Goal: Task Accomplishment & Management: Complete application form

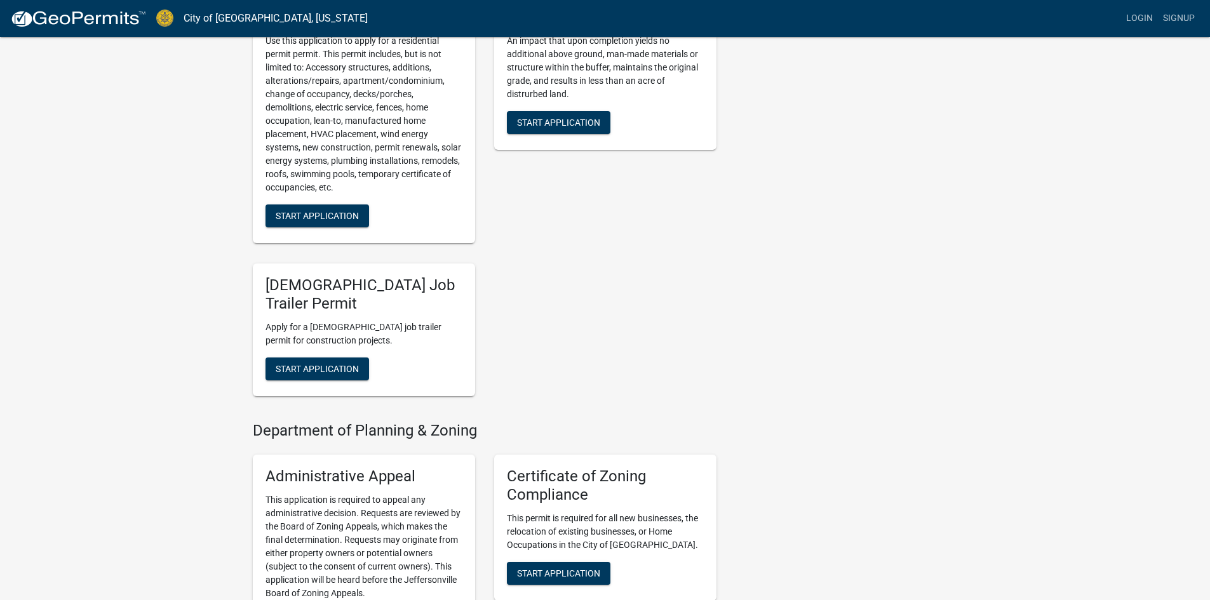
scroll to position [974, 0]
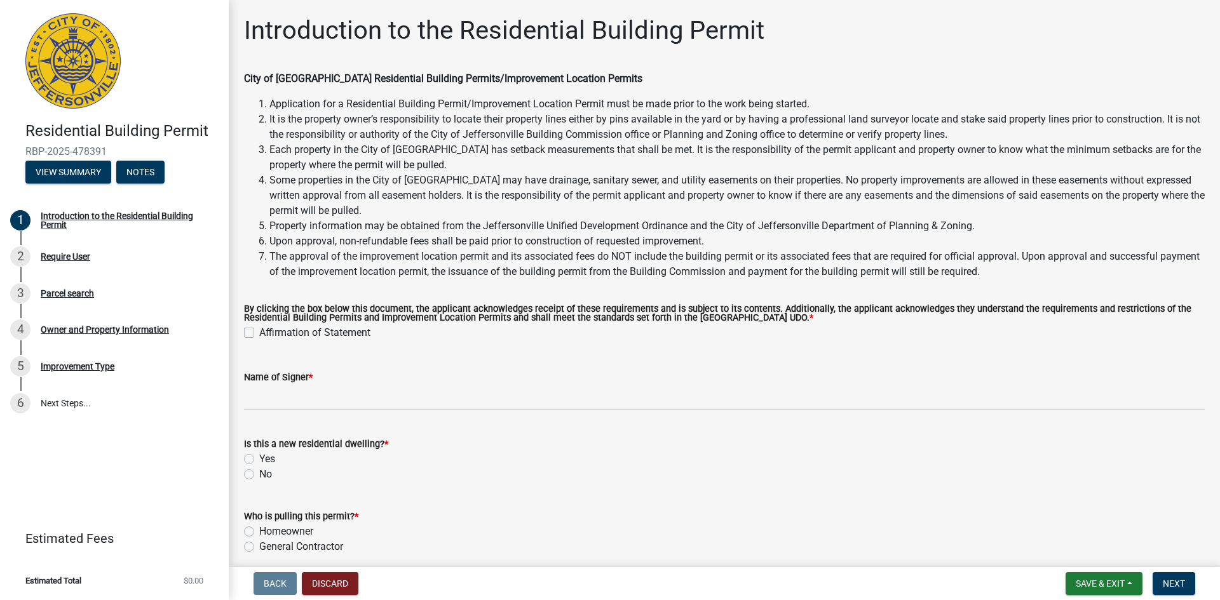
click at [259, 341] on label "Affirmation of Statement" at bounding box center [314, 332] width 111 height 15
click at [259, 334] on input "Affirmation of Statement" at bounding box center [263, 329] width 8 height 8
checkbox input "true"
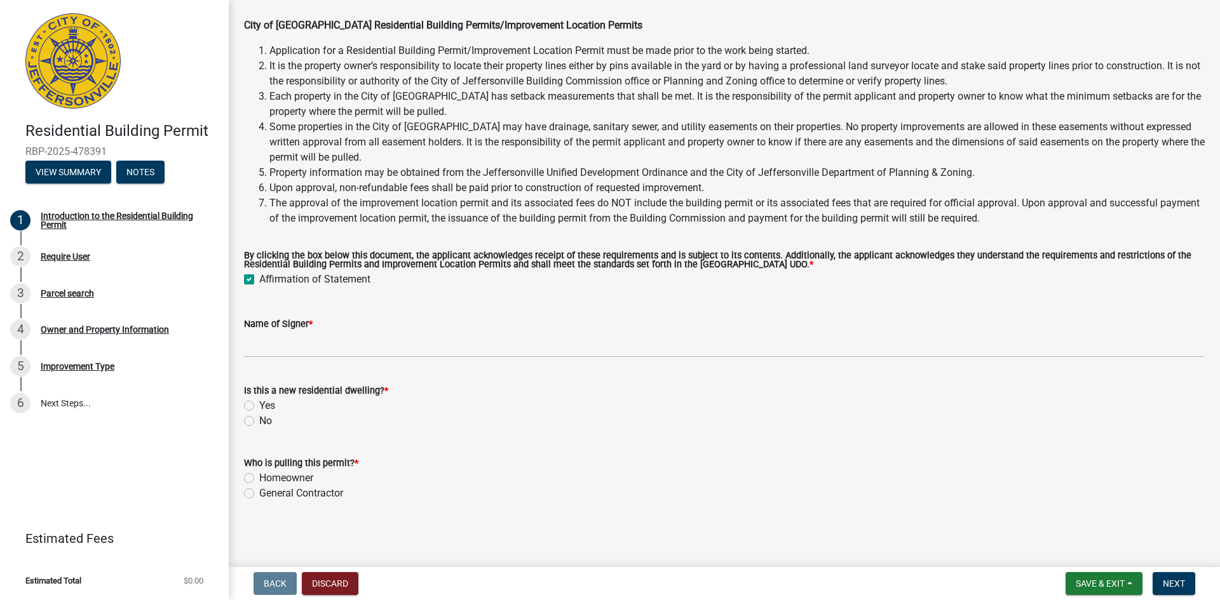
scroll to position [191, 0]
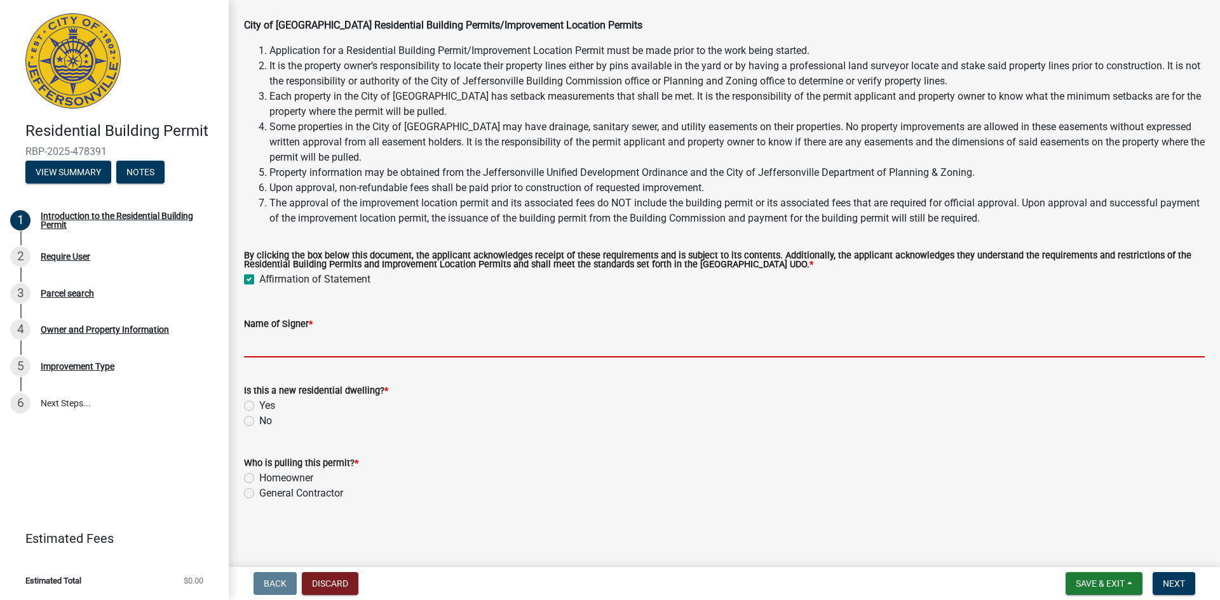
click at [344, 342] on input "Name of Signer *" at bounding box center [724, 345] width 961 height 26
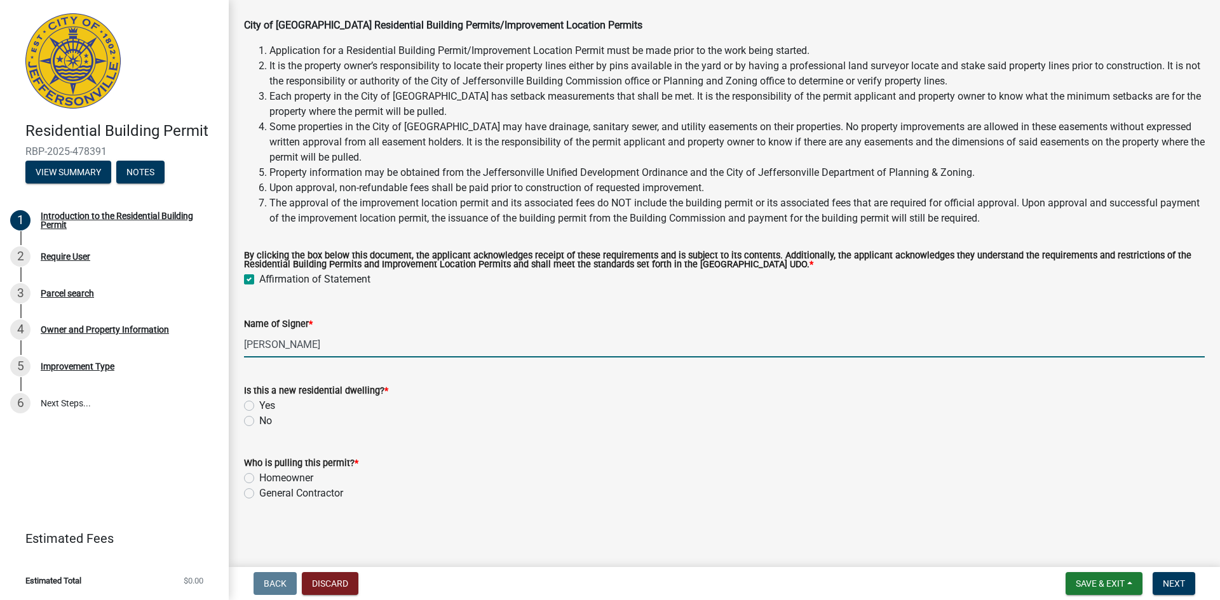
type input "[PERSON_NAME]"
click at [259, 429] on label "No" at bounding box center [265, 421] width 13 height 15
click at [259, 422] on input "No" at bounding box center [263, 418] width 8 height 8
radio input "true"
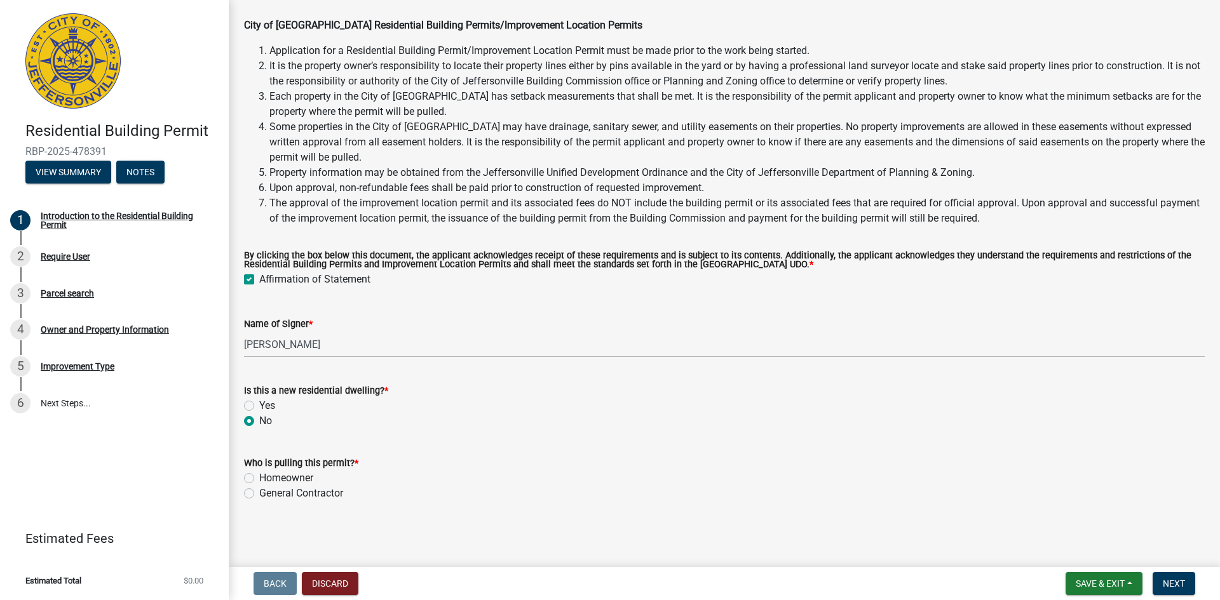
click at [261, 486] on div "Homeowner" at bounding box center [724, 478] width 961 height 15
click at [259, 486] on label "Homeowner" at bounding box center [286, 478] width 54 height 15
click at [259, 479] on input "Homeowner" at bounding box center [263, 475] width 8 height 8
radio input "true"
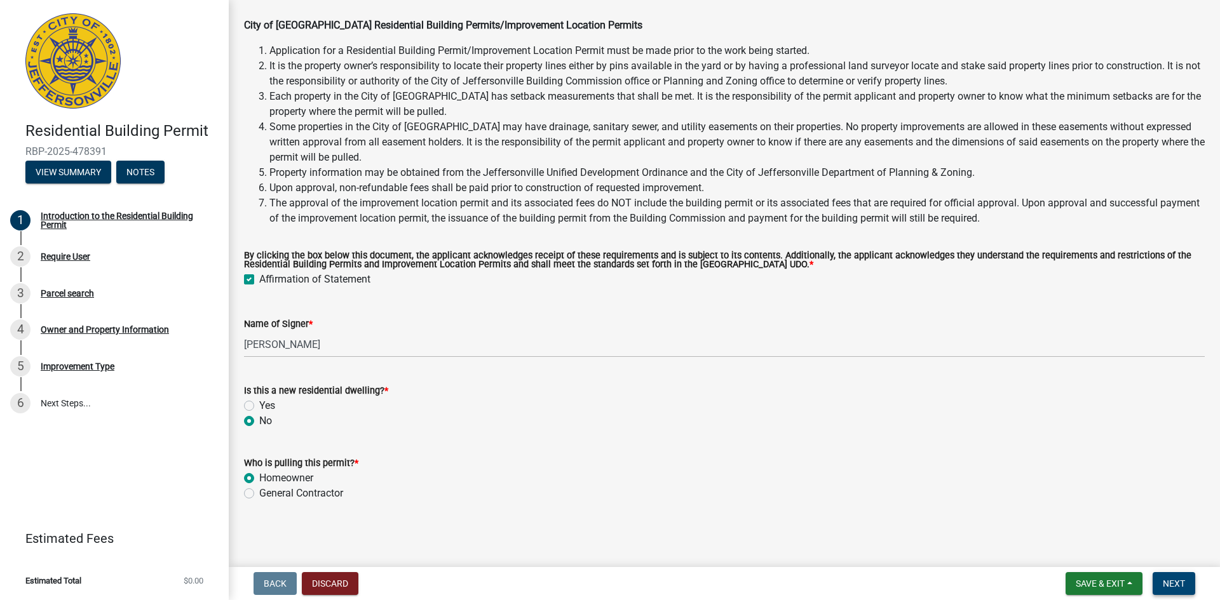
click at [1171, 579] on span "Next" at bounding box center [1174, 584] width 22 height 10
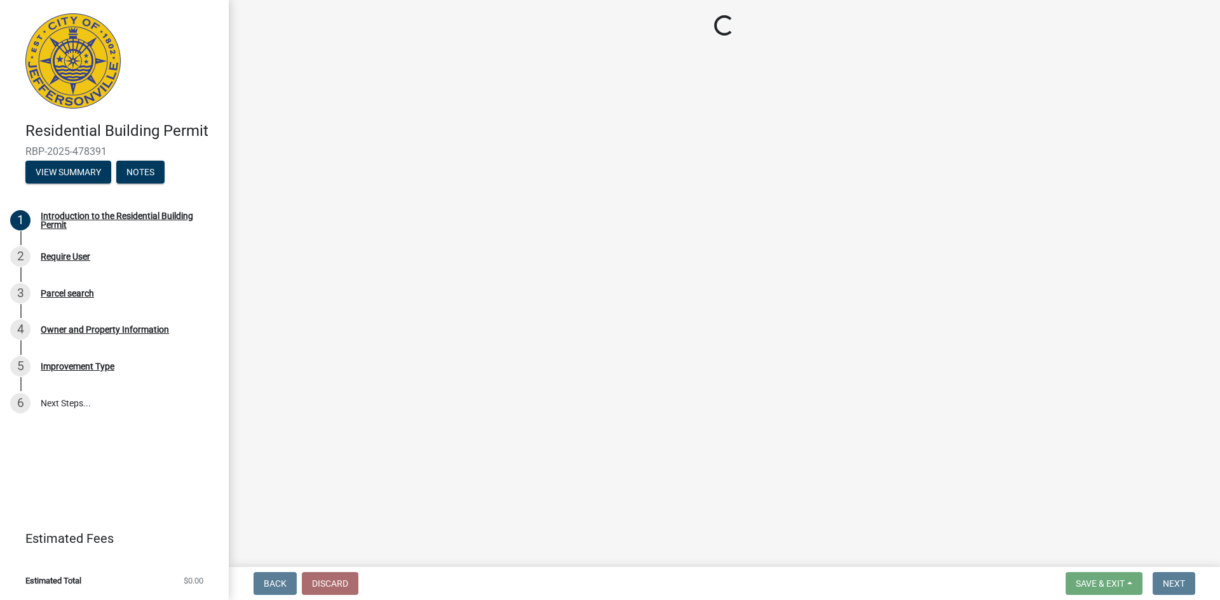
scroll to position [0, 0]
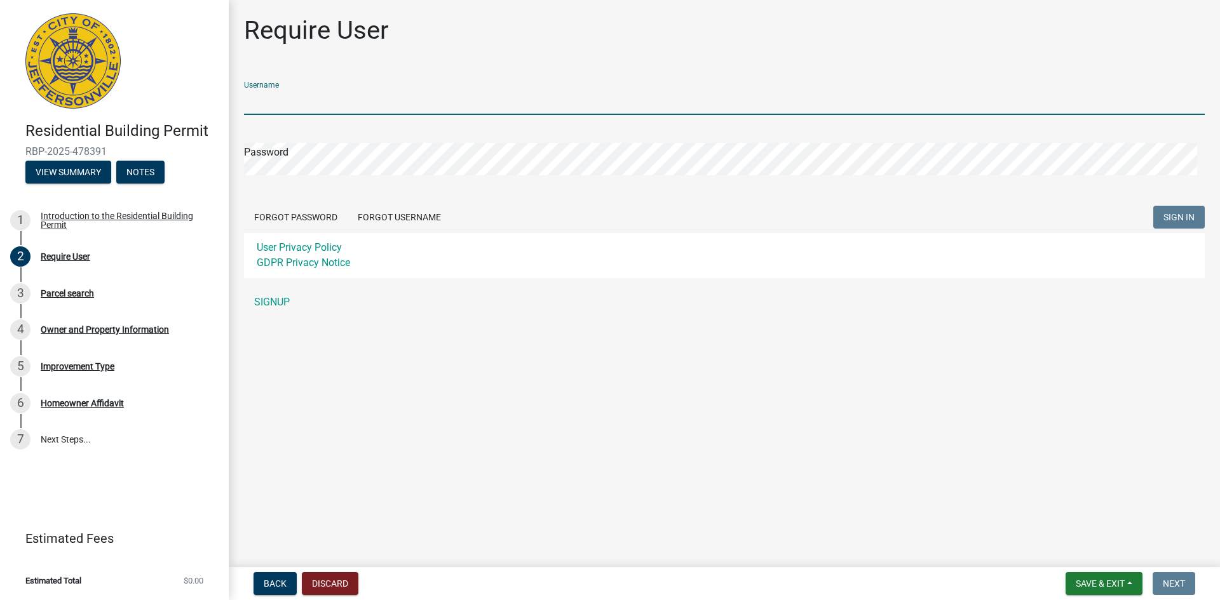
click at [349, 115] on input "Username" at bounding box center [724, 102] width 961 height 26
type input "[PERSON_NAME][EMAIL_ADDRESS][DOMAIN_NAME]"
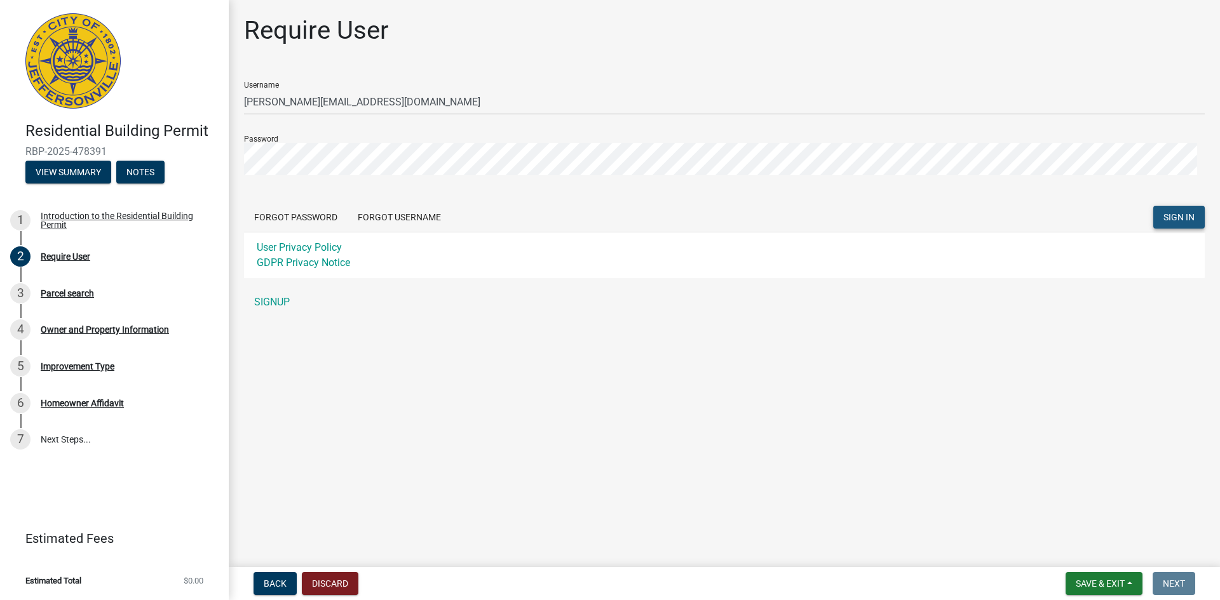
click at [1163, 229] on button "SIGN IN" at bounding box center [1178, 217] width 51 height 23
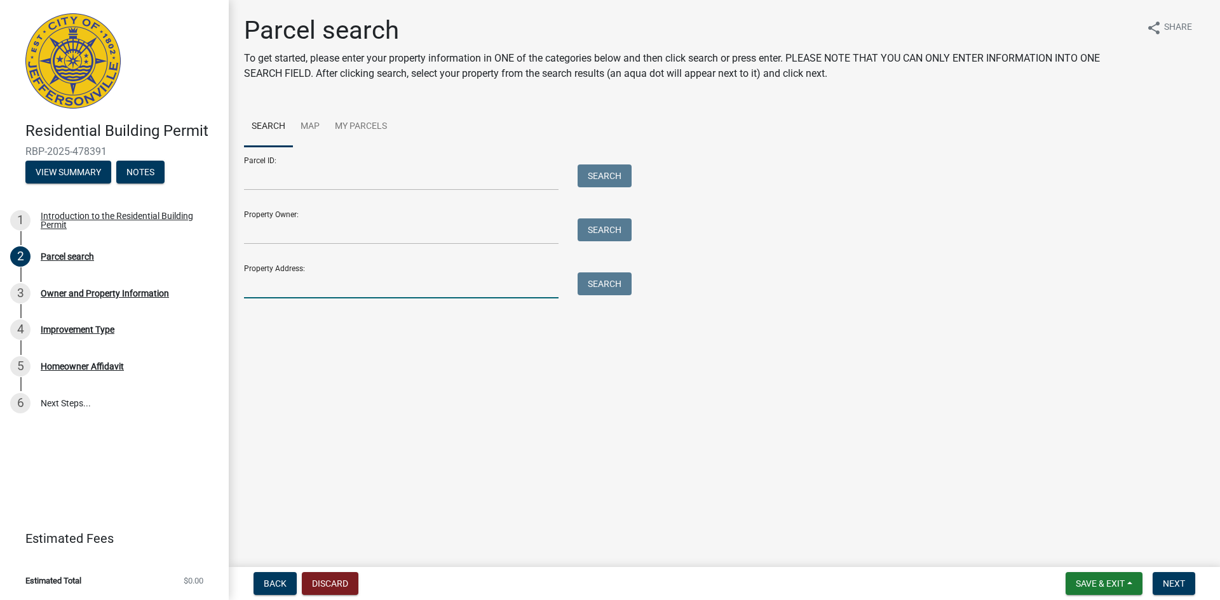
click at [316, 299] on input "Property Address:" at bounding box center [401, 286] width 315 height 26
type input "[STREET_ADDRESS]"
click at [632, 295] on button "Search" at bounding box center [605, 284] width 54 height 23
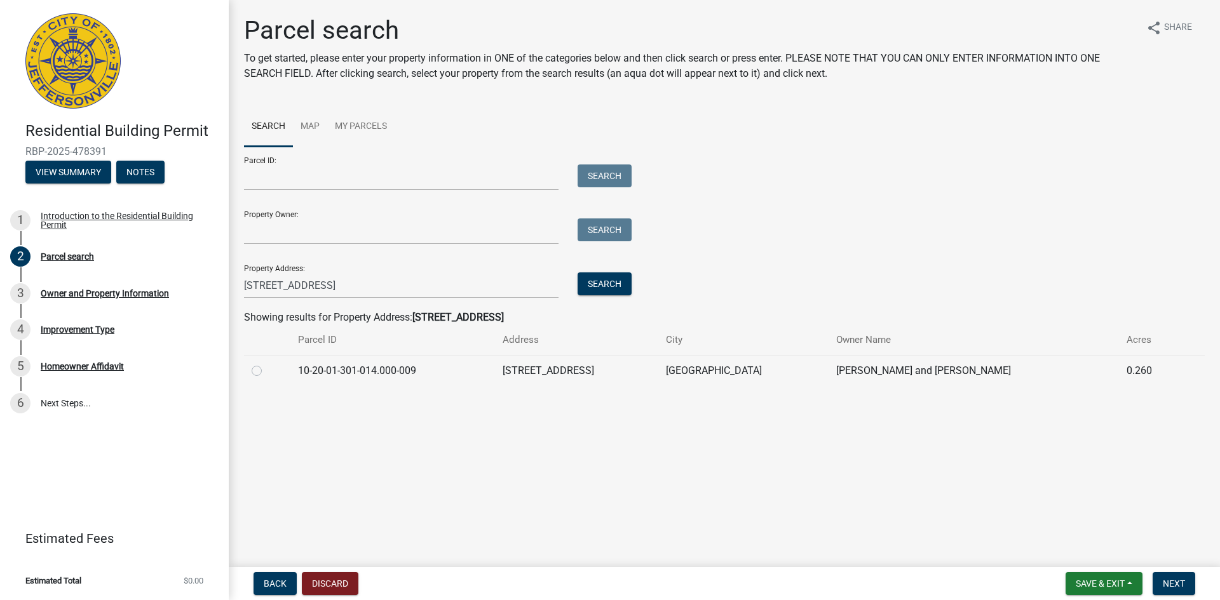
click at [420, 386] on td "10-20-01-301-014.000-009" at bounding box center [392, 370] width 204 height 31
click at [267, 363] on label at bounding box center [267, 363] width 0 height 0
click at [267, 372] on input "radio" at bounding box center [271, 367] width 8 height 8
radio input "true"
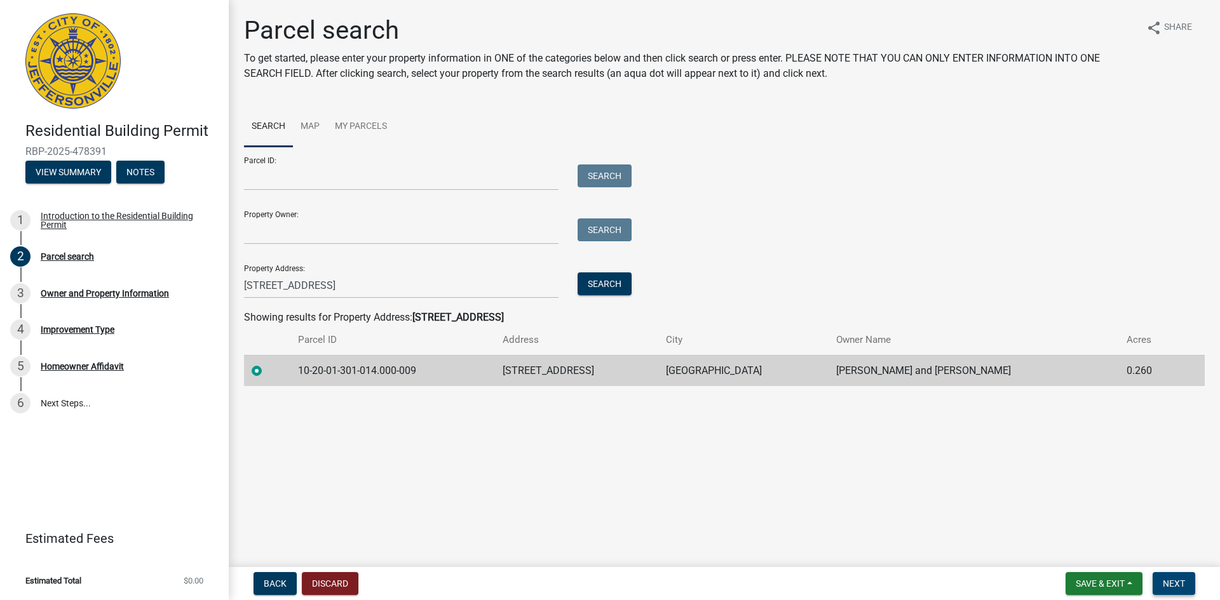
click at [1163, 579] on span "Next" at bounding box center [1174, 584] width 22 height 10
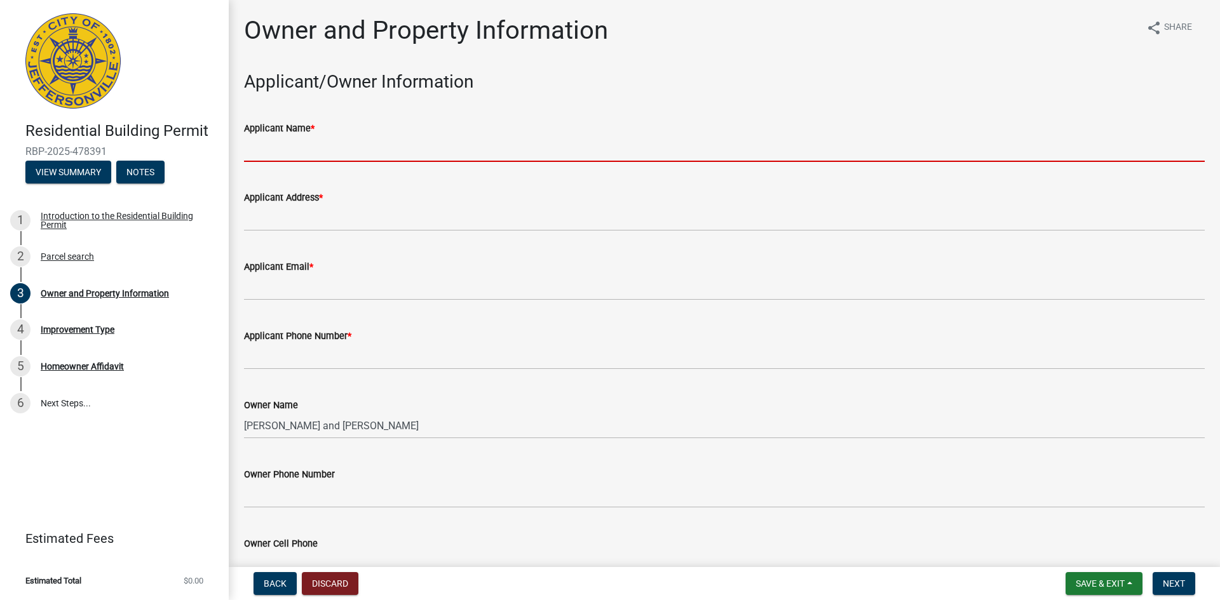
click at [327, 162] on input "Applicant Name *" at bounding box center [724, 149] width 961 height 26
type input "[PERSON_NAME]"
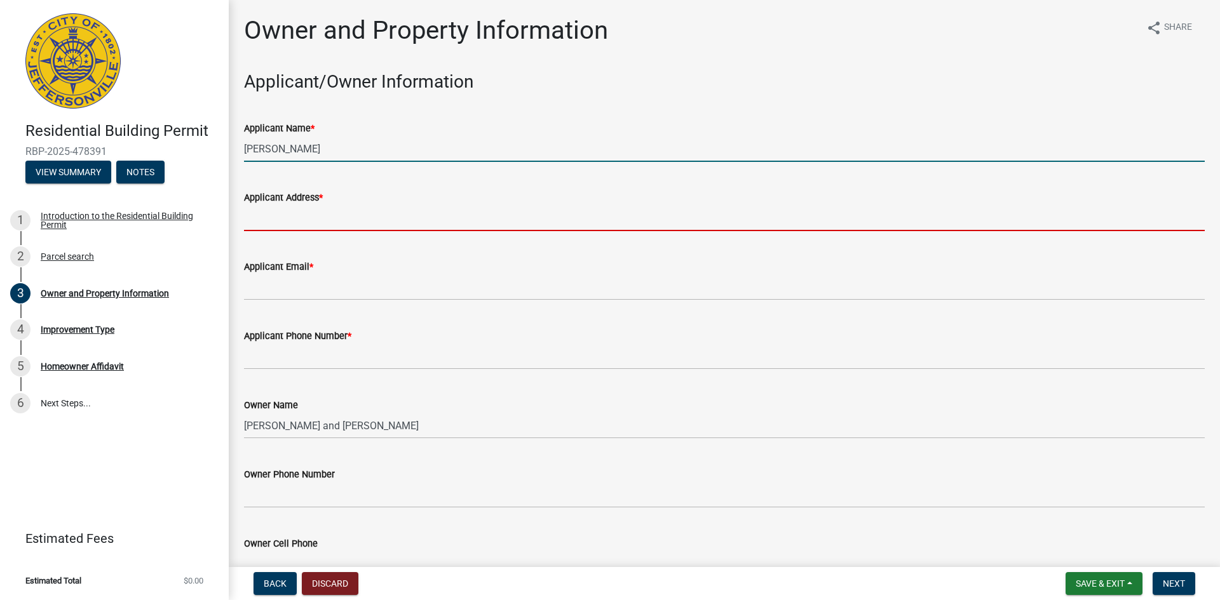
type input "[STREET_ADDRESS]"
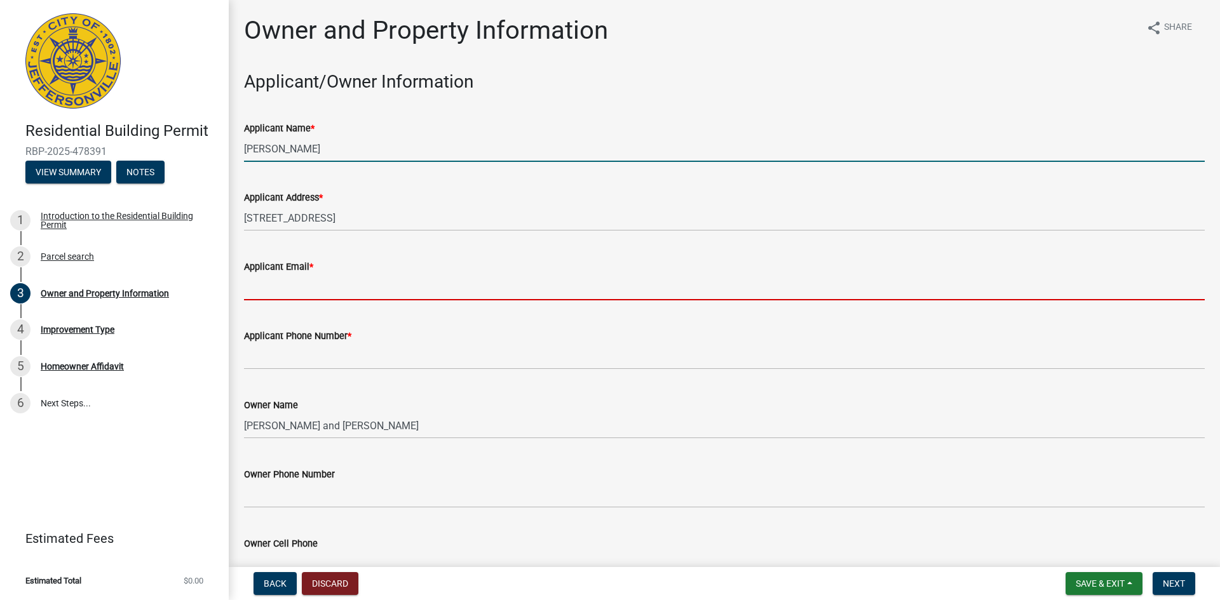
type input "[EMAIL_ADDRESS][DOMAIN_NAME]"
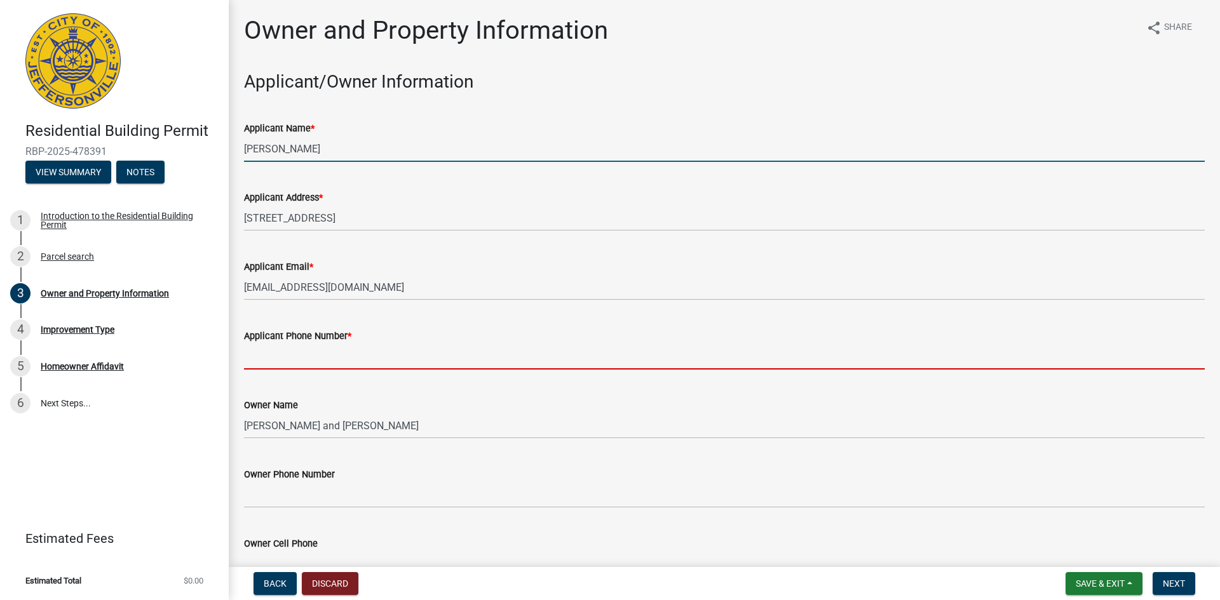
type input "8596202973"
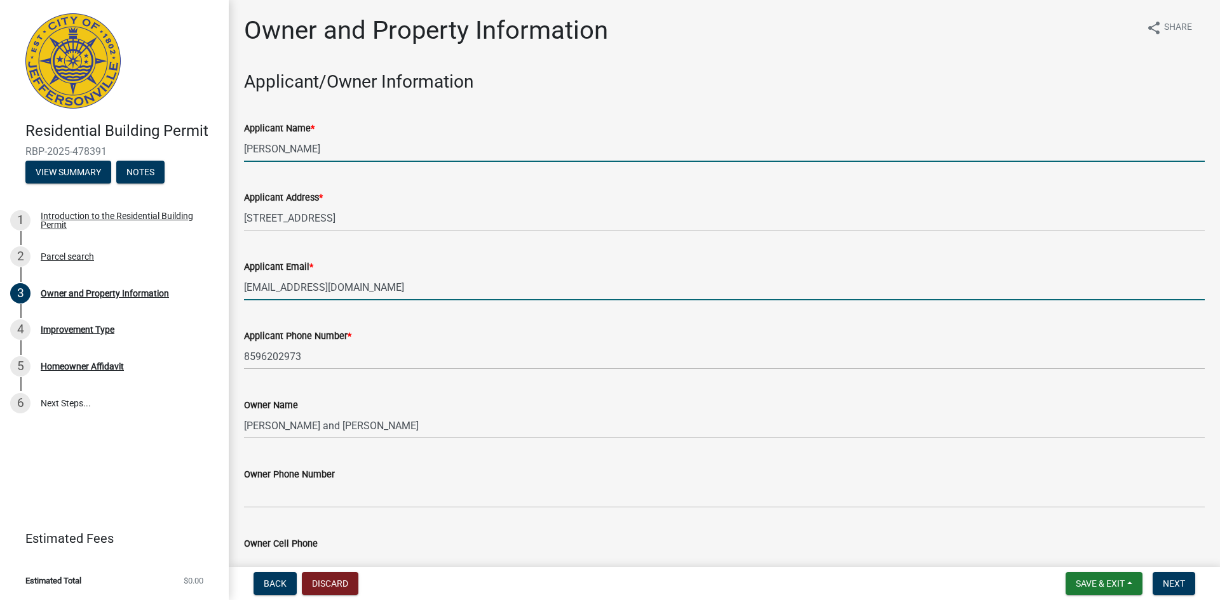
click at [372, 301] on input "[EMAIL_ADDRESS][DOMAIN_NAME]" at bounding box center [724, 287] width 961 height 26
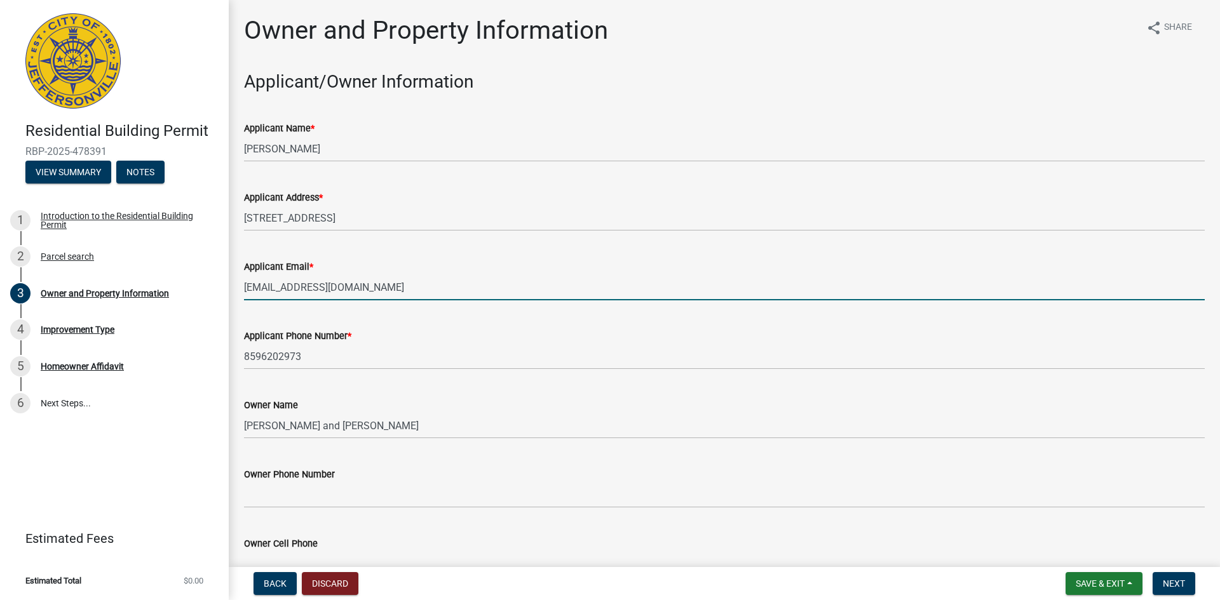
click at [372, 301] on input "[EMAIL_ADDRESS][DOMAIN_NAME]" at bounding box center [724, 287] width 961 height 26
type input "[PERSON_NAME][EMAIL_ADDRESS][DOMAIN_NAME]"
click at [395, 370] on div "Applicant Phone Number * [PHONE_NUMBER]" at bounding box center [724, 340] width 961 height 59
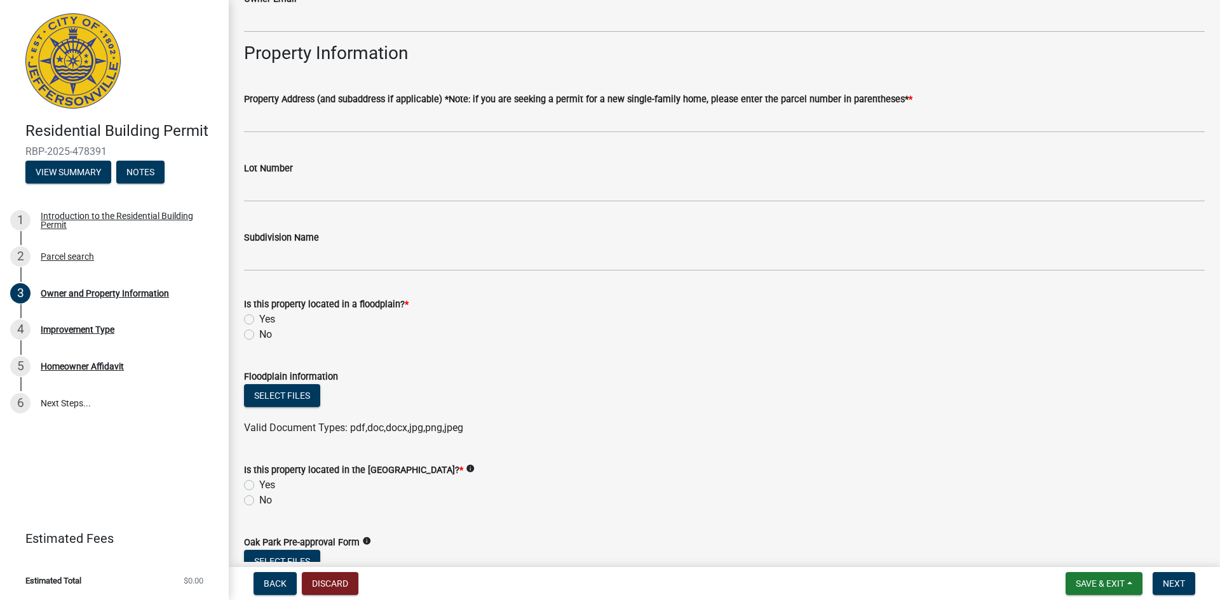
scroll to position [635, 0]
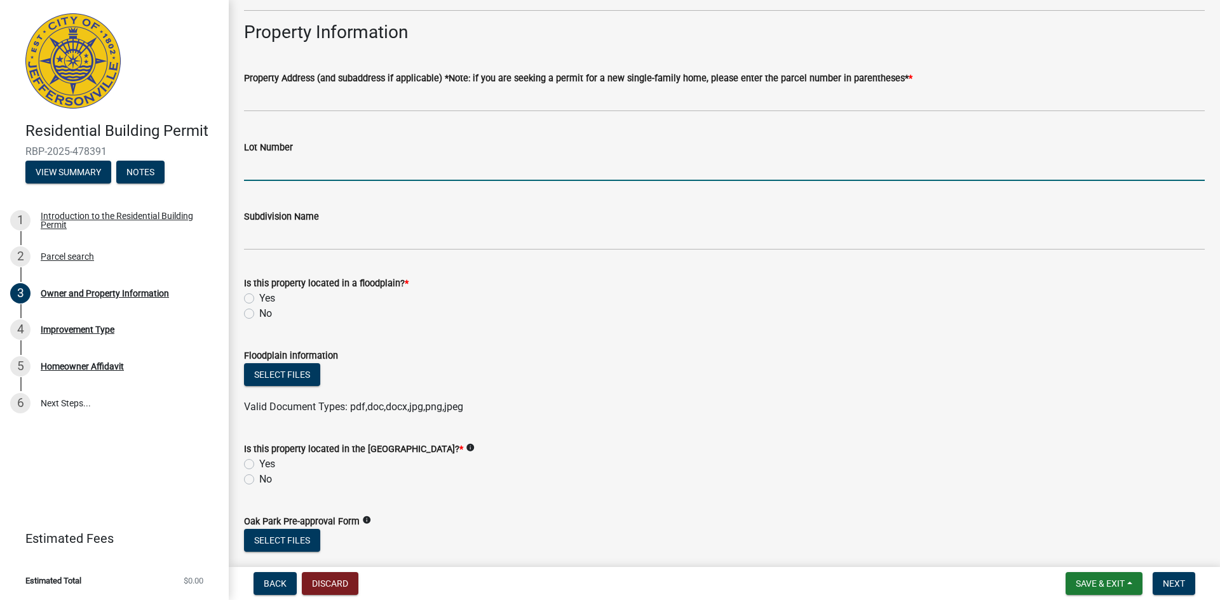
click at [292, 181] on input "Lot Number" at bounding box center [724, 168] width 961 height 26
type input "144"
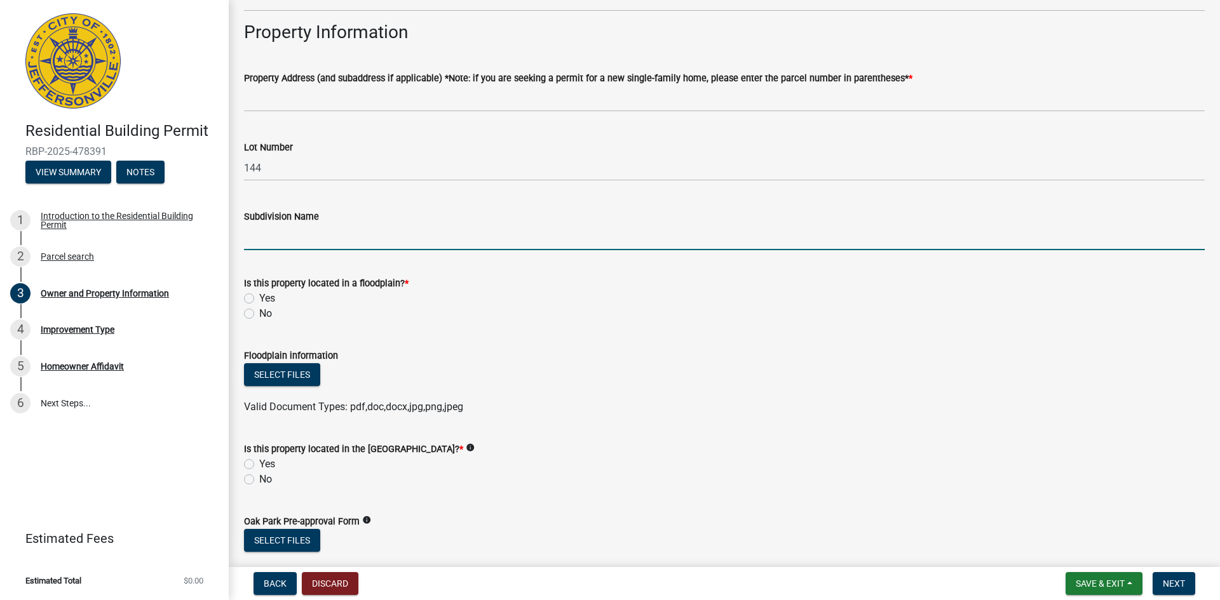
click at [281, 250] on input "Subdivision Name" at bounding box center [724, 237] width 961 height 26
type input "Fields of Lancassange"
click at [259, 321] on label "No" at bounding box center [265, 313] width 13 height 15
click at [259, 315] on input "No" at bounding box center [263, 310] width 8 height 8
radio input "true"
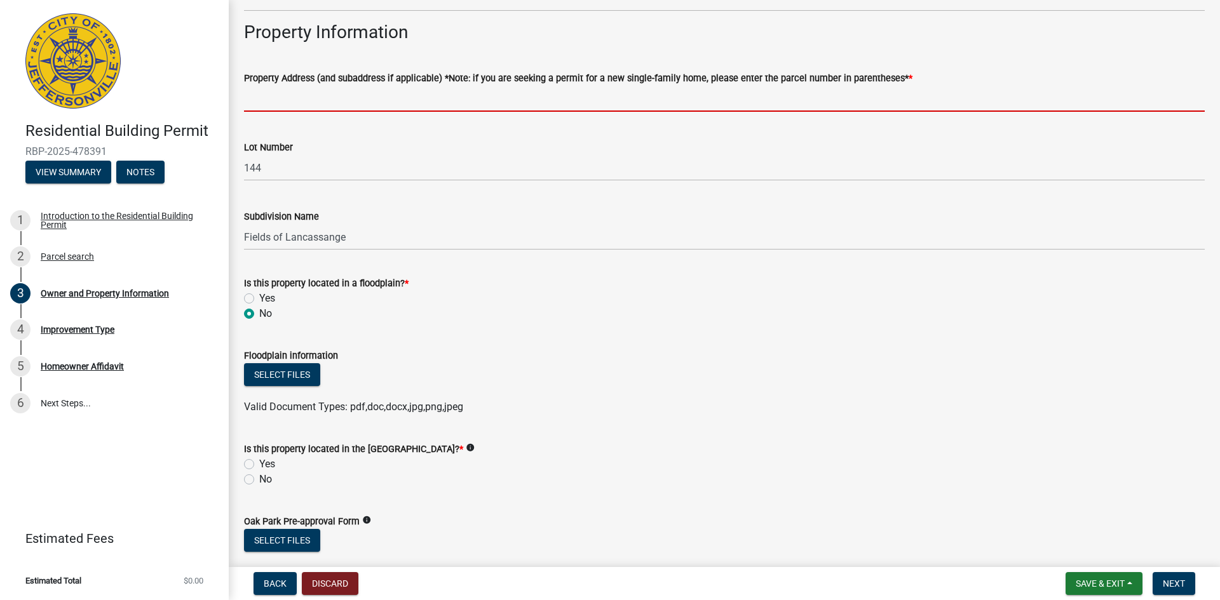
click at [335, 112] on input "Property Address (and subaddress if applicable) *Note: if you are seeking a per…" at bounding box center [724, 99] width 961 height 26
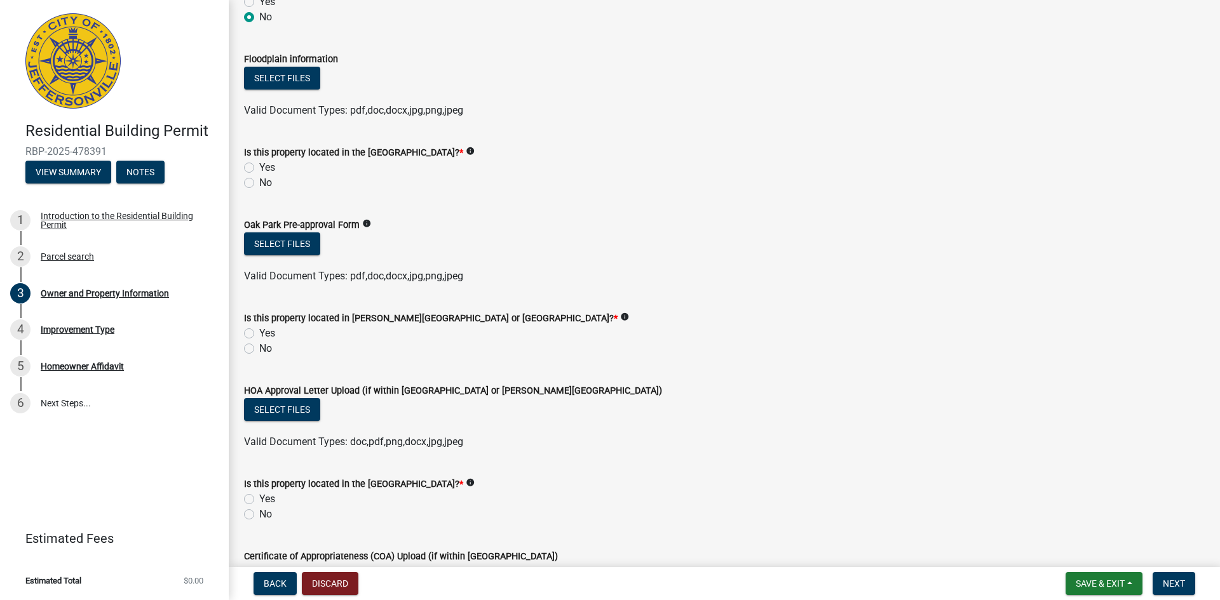
scroll to position [974, 0]
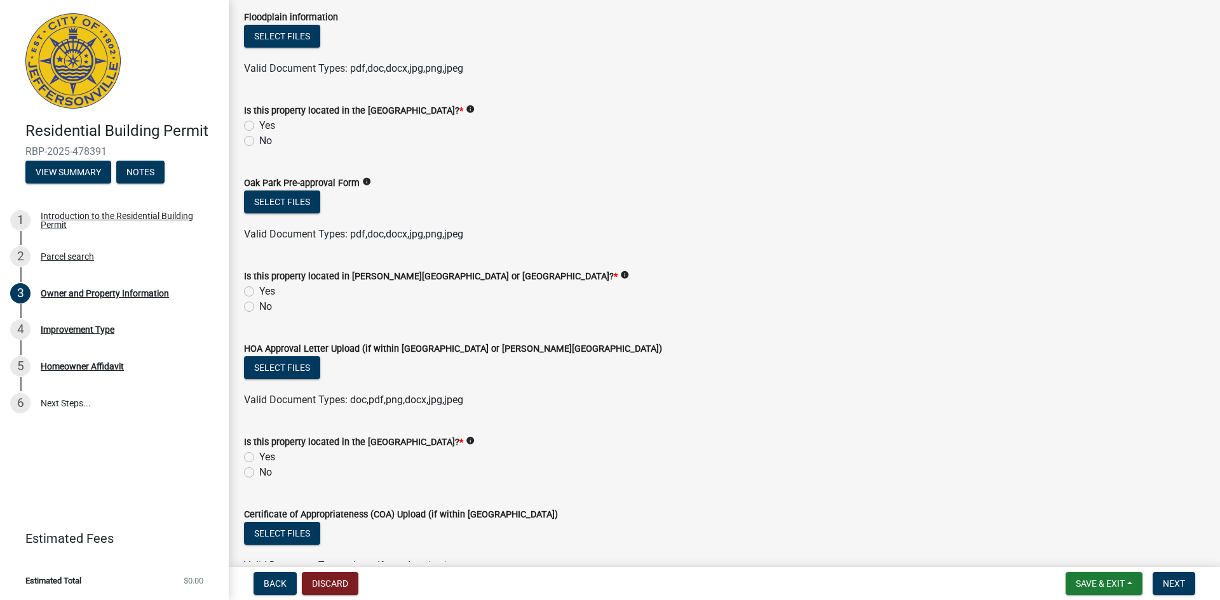
type input "[STREET_ADDRESS]"
click at [259, 133] on label "Yes" at bounding box center [267, 125] width 16 height 15
click at [259, 126] on input "Yes" at bounding box center [263, 122] width 8 height 8
radio input "true"
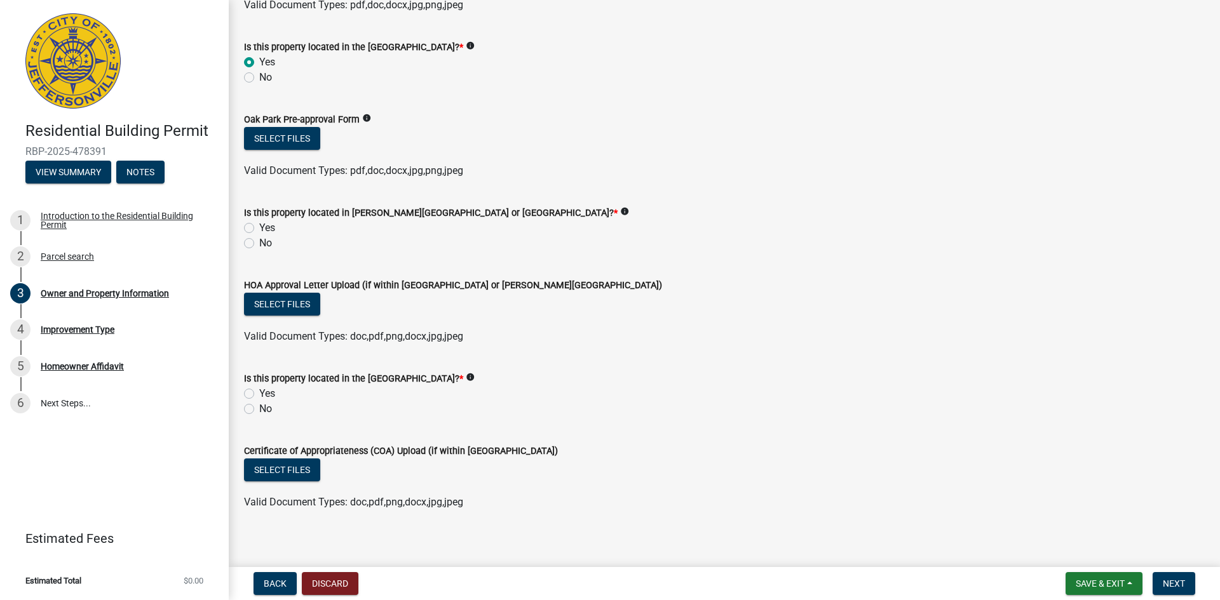
scroll to position [1080, 0]
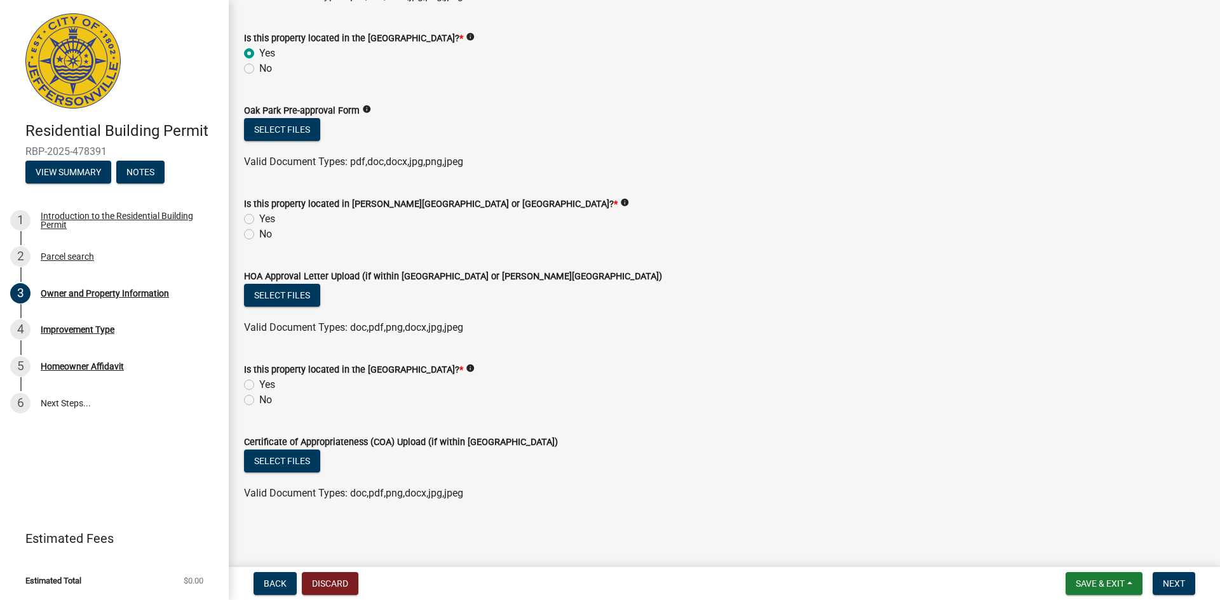
click at [259, 242] on label "No" at bounding box center [265, 234] width 13 height 15
click at [259, 235] on input "No" at bounding box center [263, 231] width 8 height 8
radio input "true"
click at [259, 408] on label "No" at bounding box center [265, 400] width 13 height 15
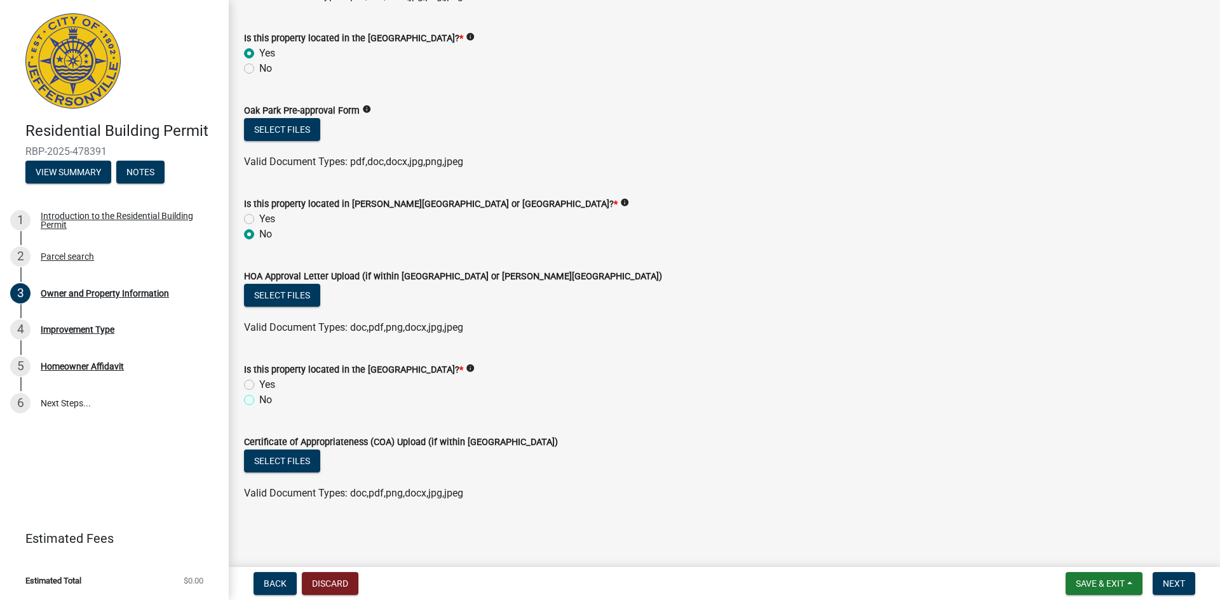
click at [259, 401] on input "No" at bounding box center [263, 397] width 8 height 8
radio input "true"
click at [1109, 582] on button "Save & Exit" at bounding box center [1104, 583] width 77 height 23
click at [1054, 505] on button "Save" at bounding box center [1092, 514] width 102 height 30
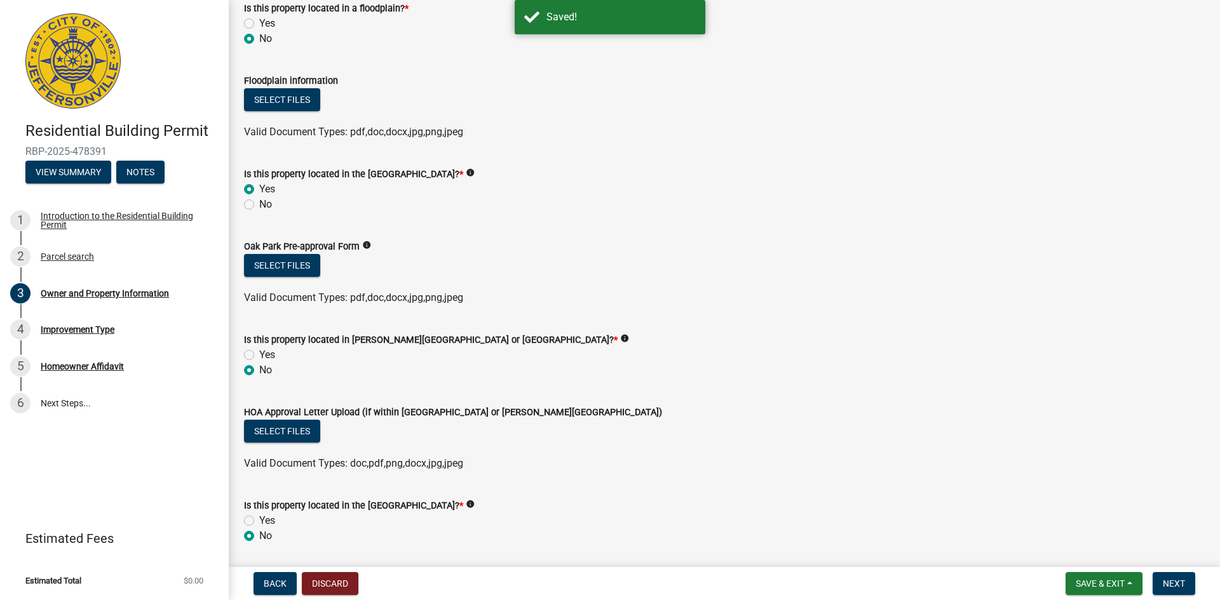
scroll to position [1080, 0]
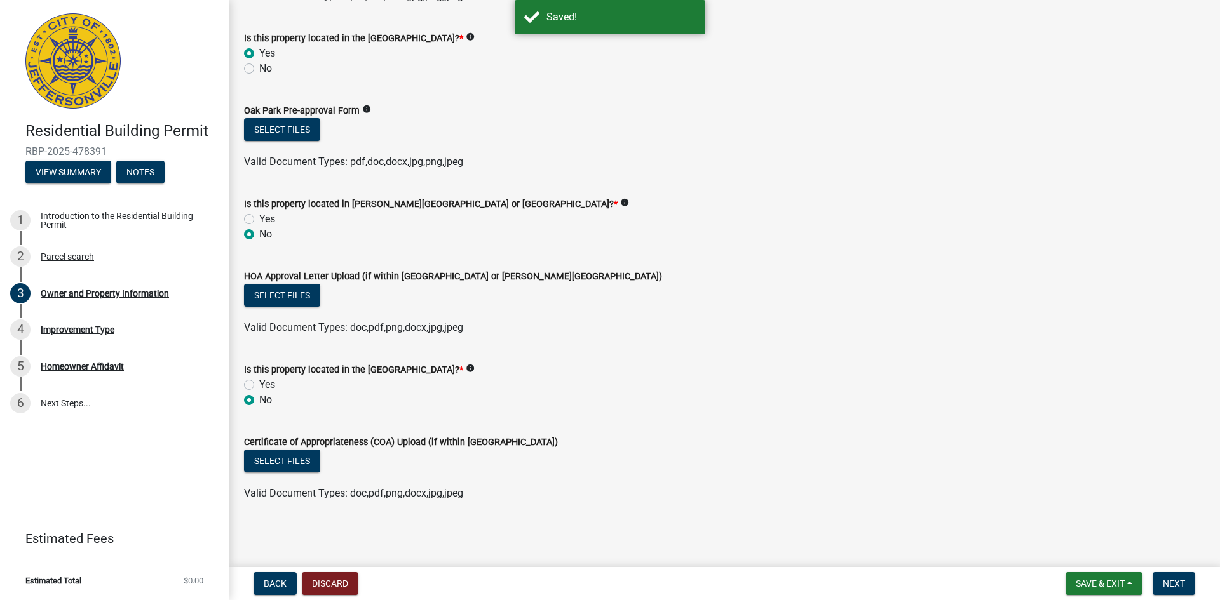
click at [371, 114] on icon "info" at bounding box center [366, 109] width 9 height 9
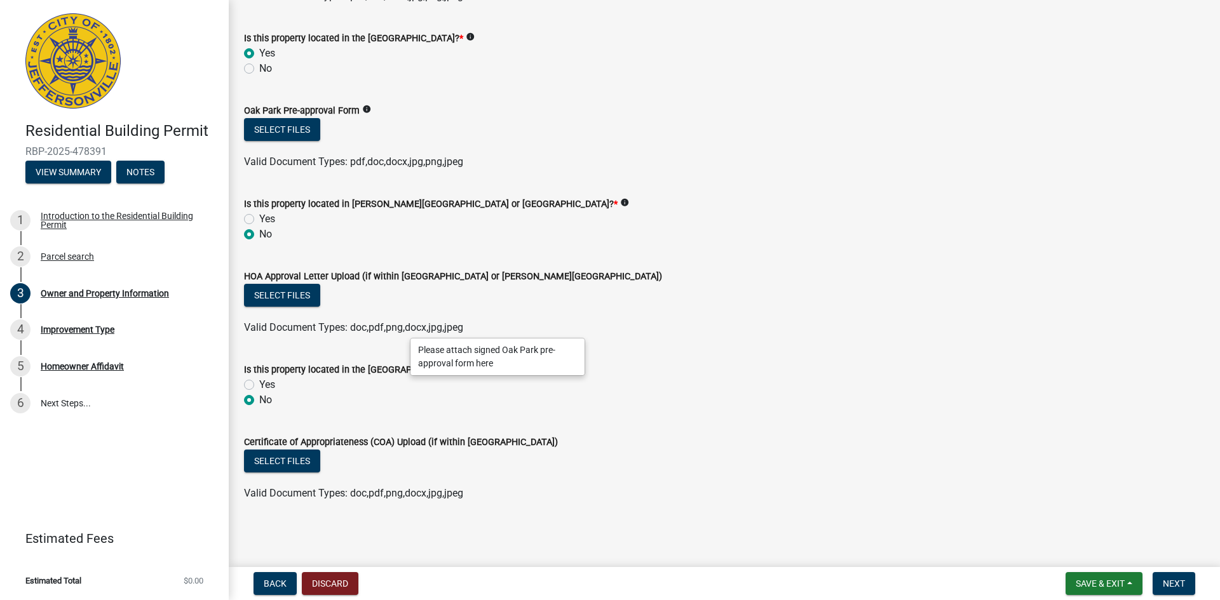
click at [371, 114] on icon "info" at bounding box center [366, 109] width 9 height 9
click at [320, 141] on button "Select files" at bounding box center [282, 129] width 76 height 23
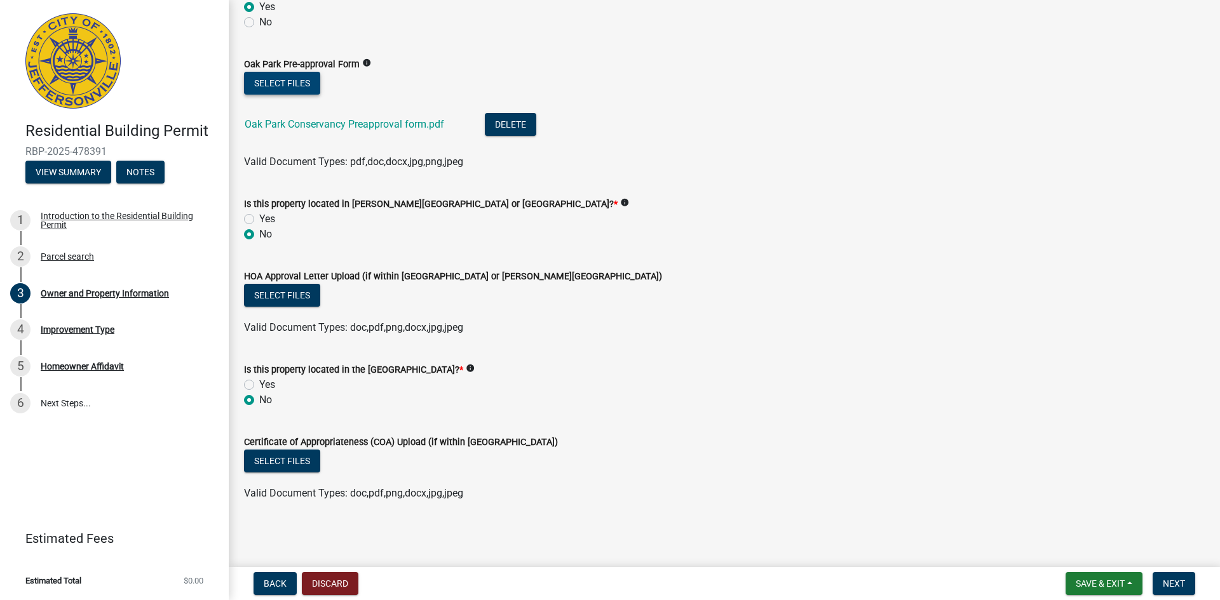
scroll to position [1494, 0]
click at [1163, 581] on span "Next" at bounding box center [1174, 584] width 22 height 10
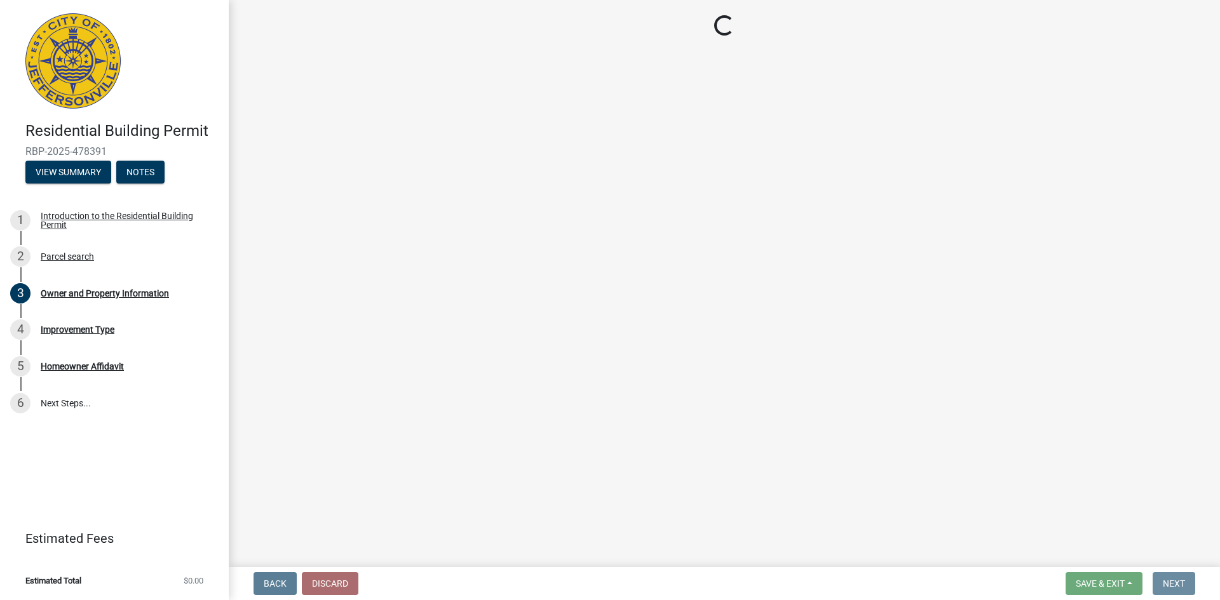
scroll to position [0, 0]
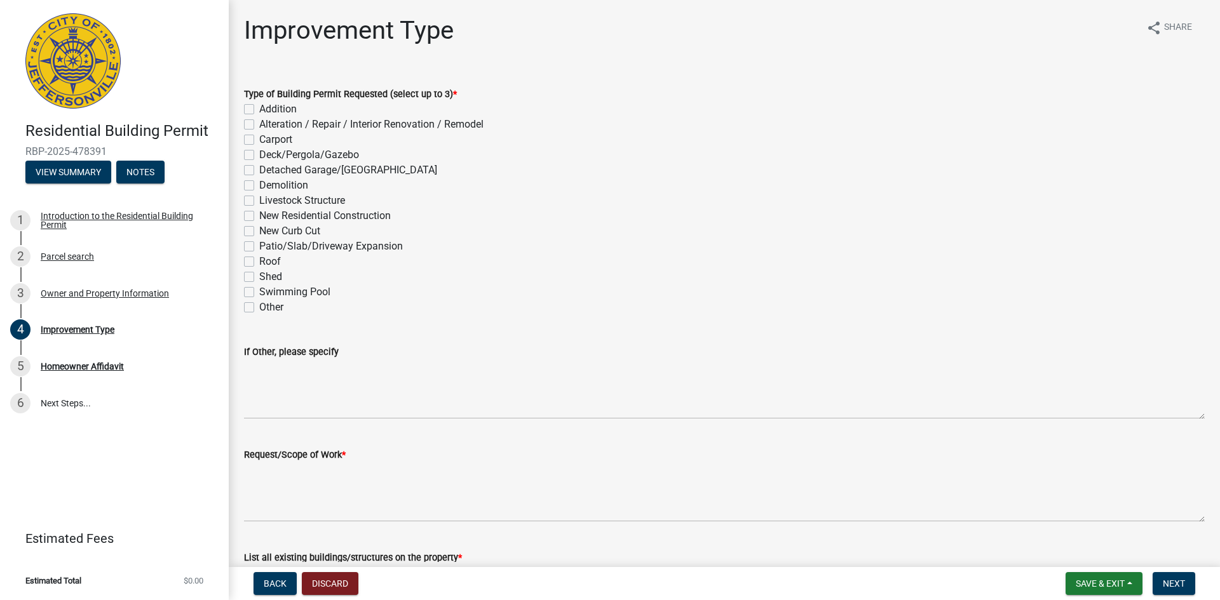
click at [259, 285] on label "Shed" at bounding box center [270, 276] width 23 height 15
click at [259, 278] on input "Shed" at bounding box center [263, 273] width 8 height 8
checkbox input "true"
checkbox input "false"
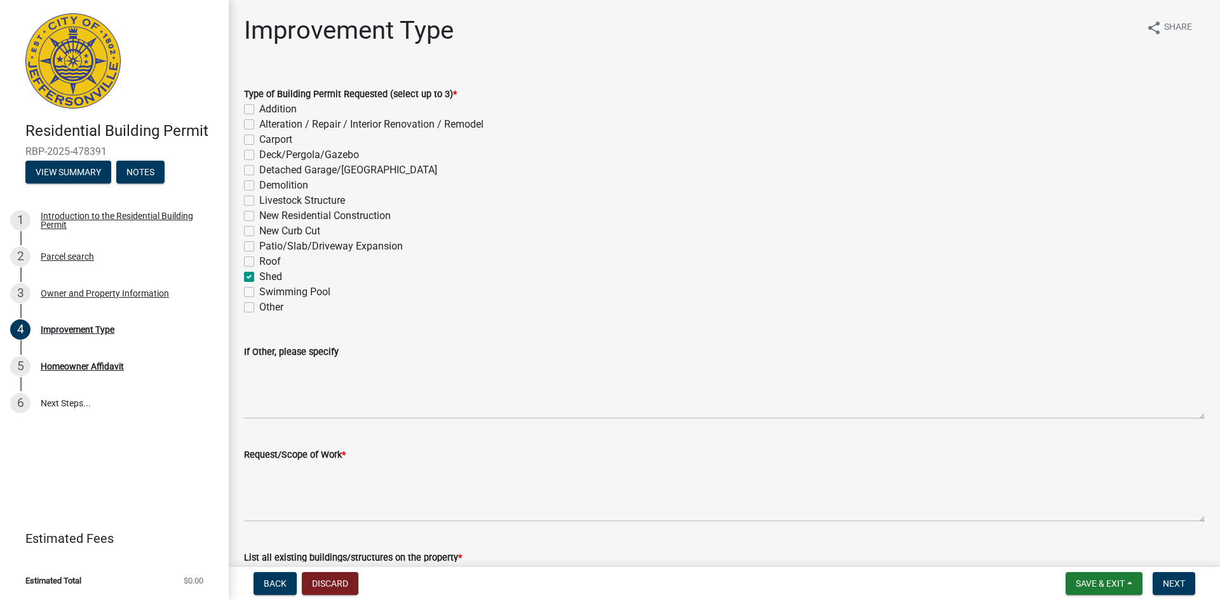
checkbox input "false"
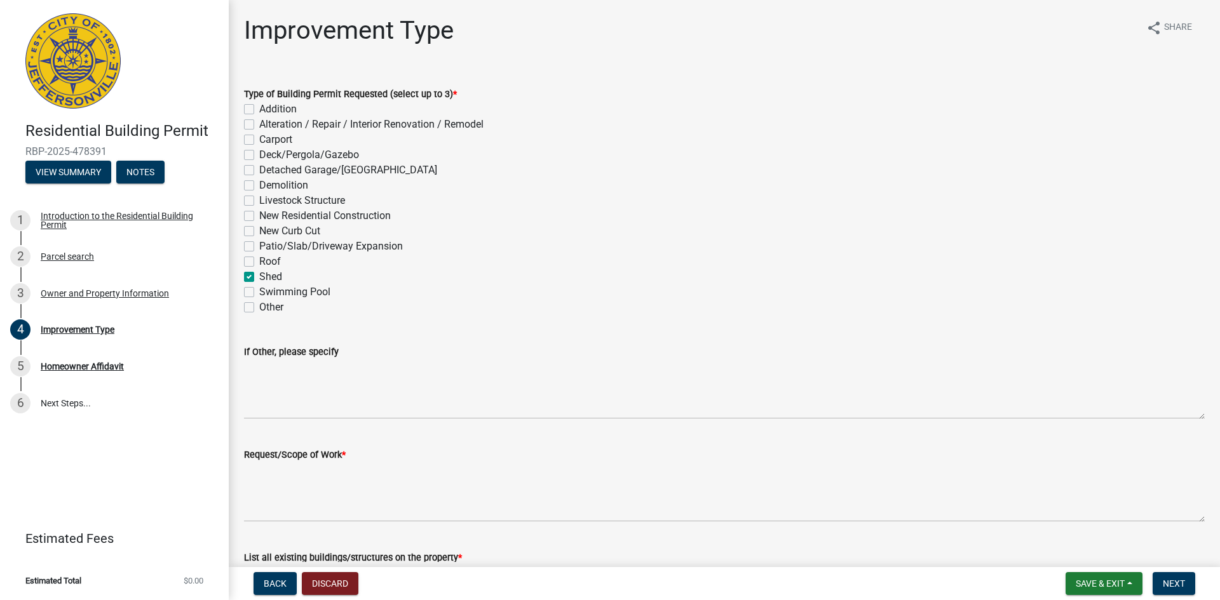
checkbox input "false"
checkbox input "true"
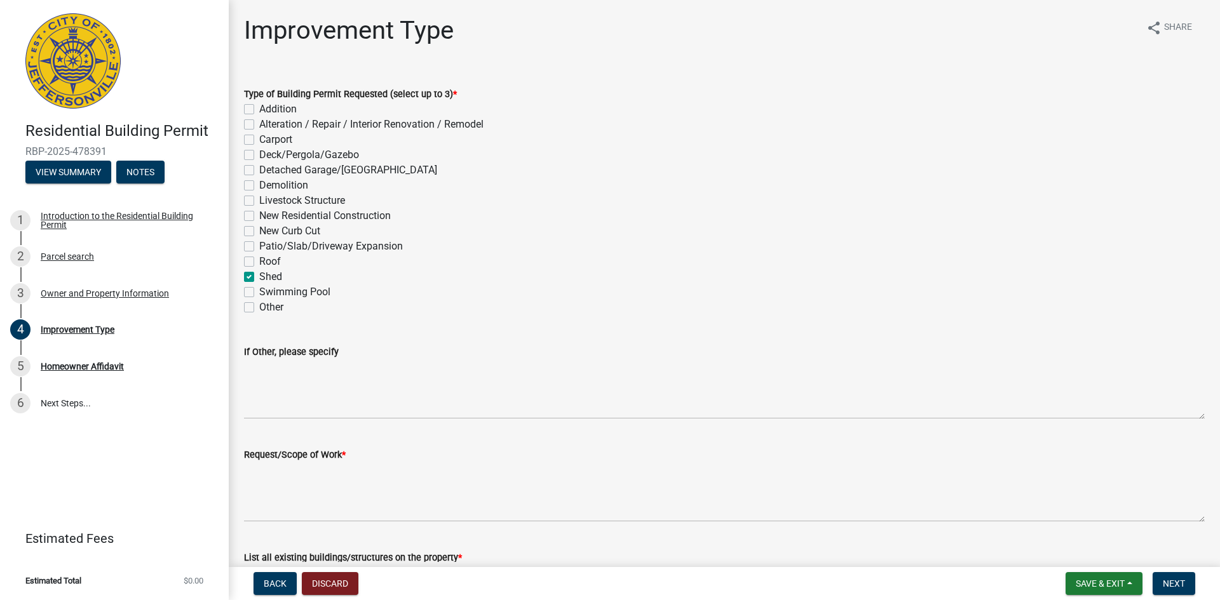
checkbox input "false"
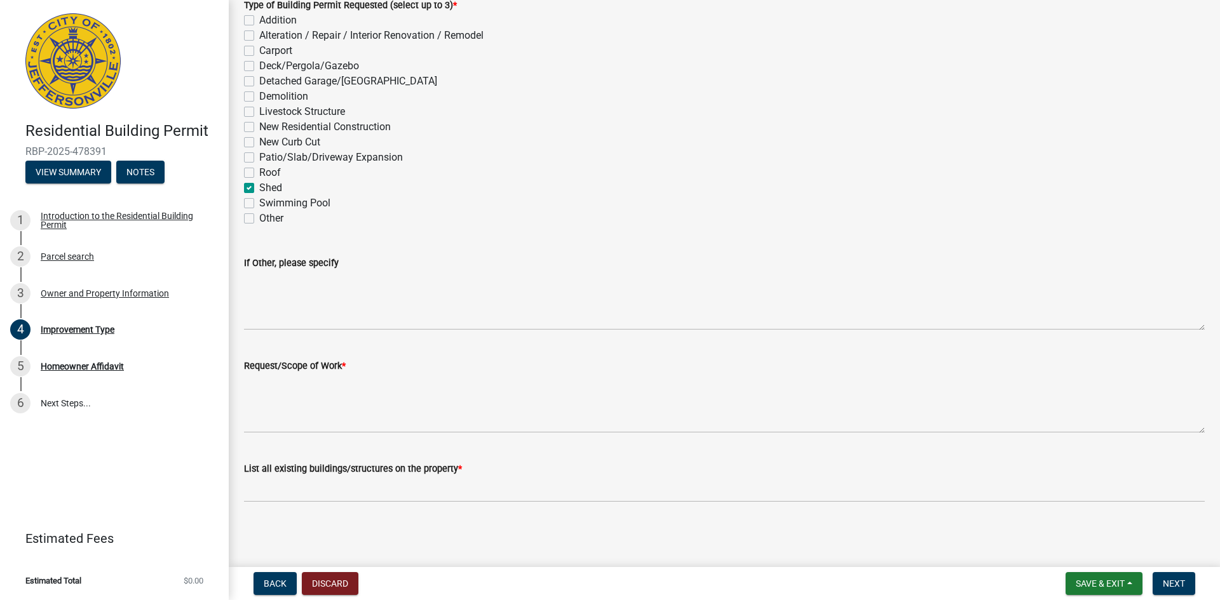
scroll to position [242, 0]
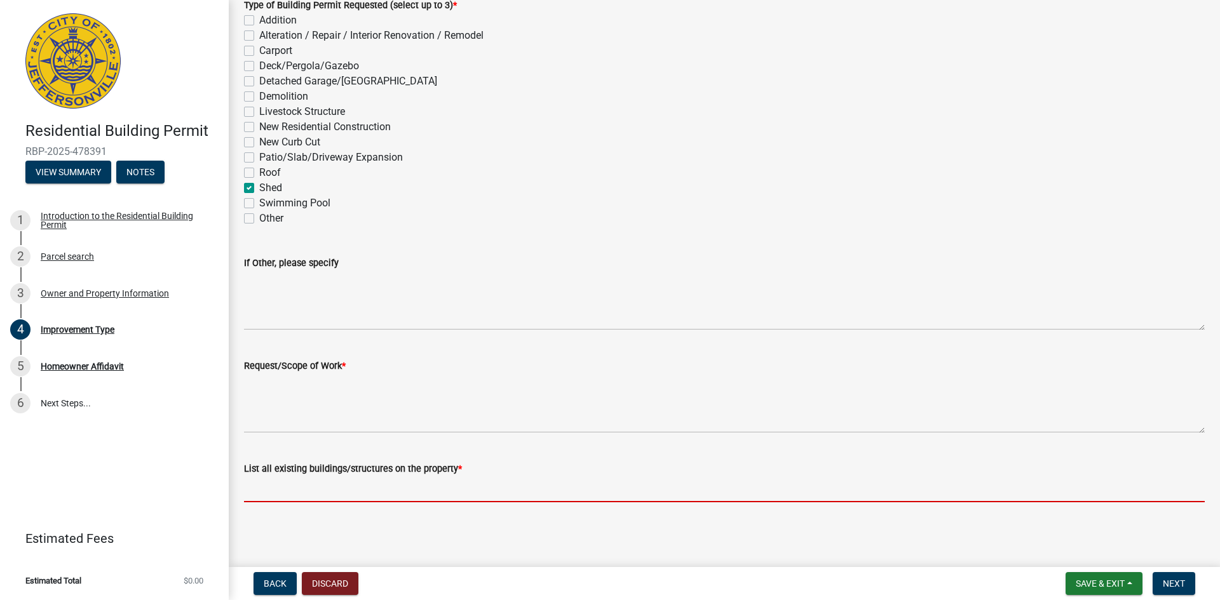
click at [346, 481] on input "List all existing buildings/structures on the property *" at bounding box center [724, 490] width 961 height 26
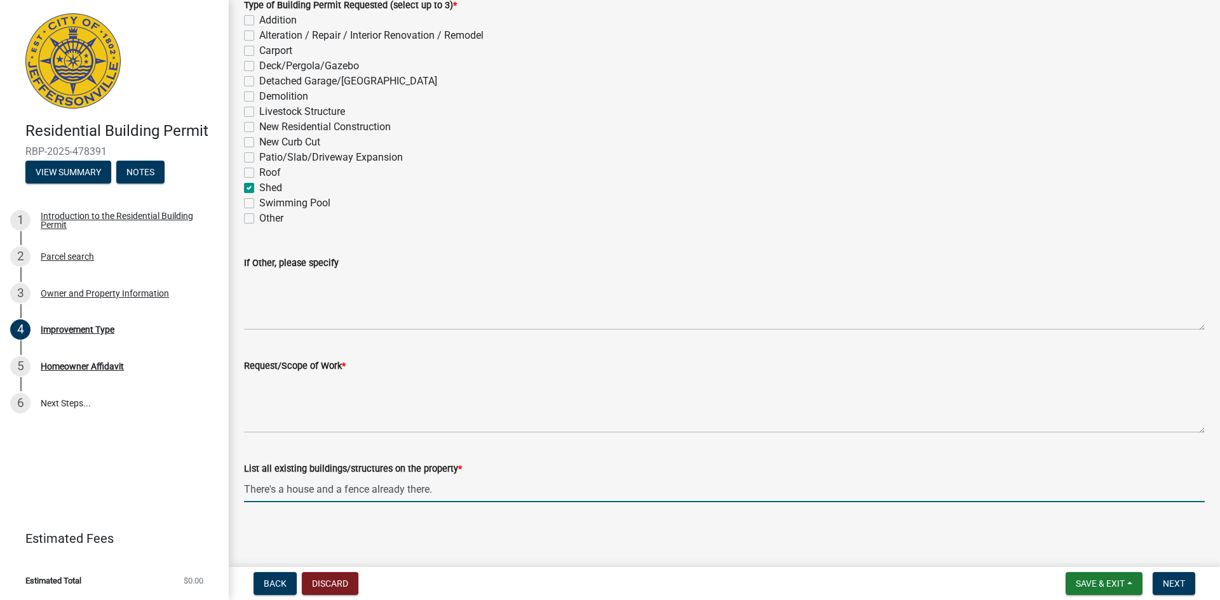
type input "There's a house and a fence already there."
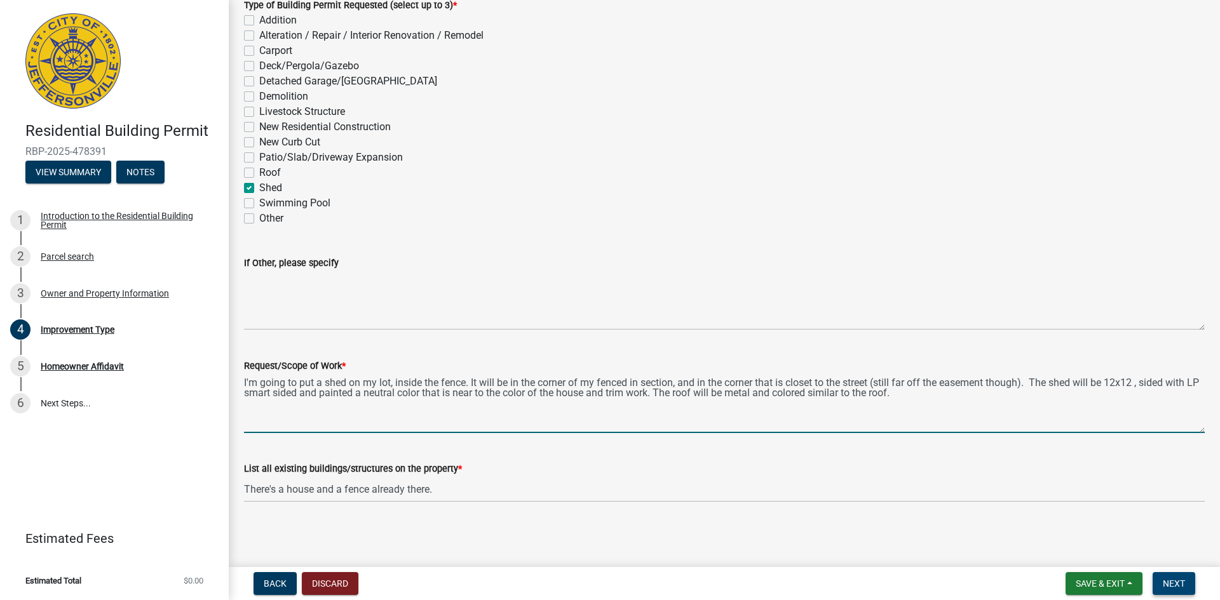
type textarea "I'm going to put a shed on my lot, inside the fence. It will be in the corner o…"
click at [1172, 579] on span "Next" at bounding box center [1174, 584] width 22 height 10
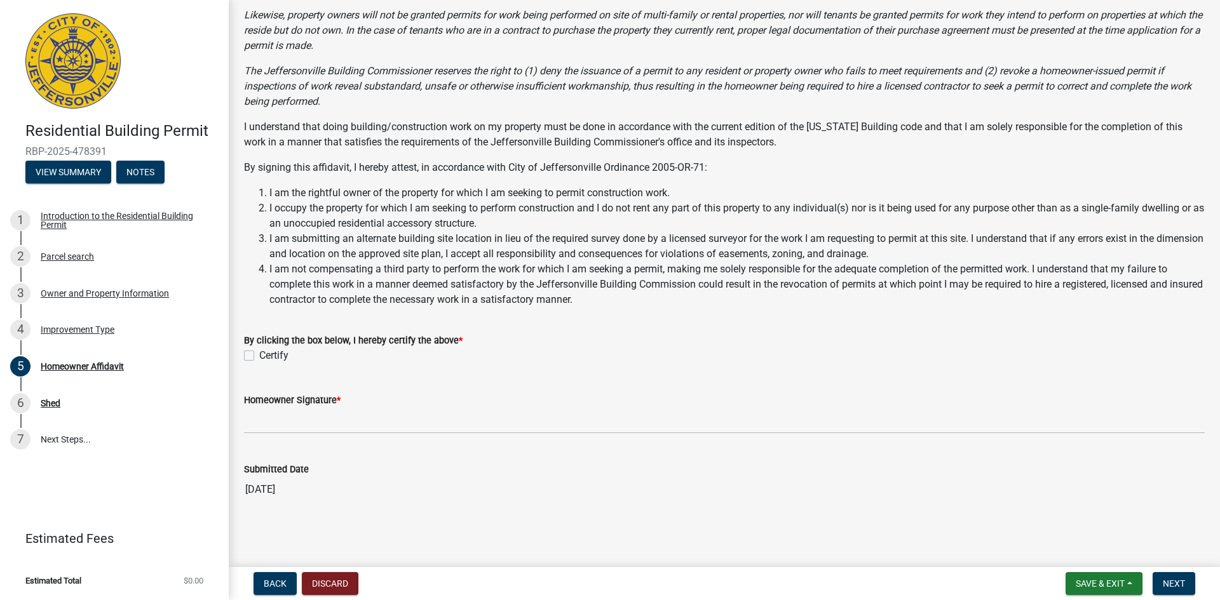
scroll to position [212, 0]
click at [269, 363] on label "Certify" at bounding box center [273, 355] width 29 height 15
click at [267, 356] on input "Certify" at bounding box center [263, 352] width 8 height 8
checkbox input "true"
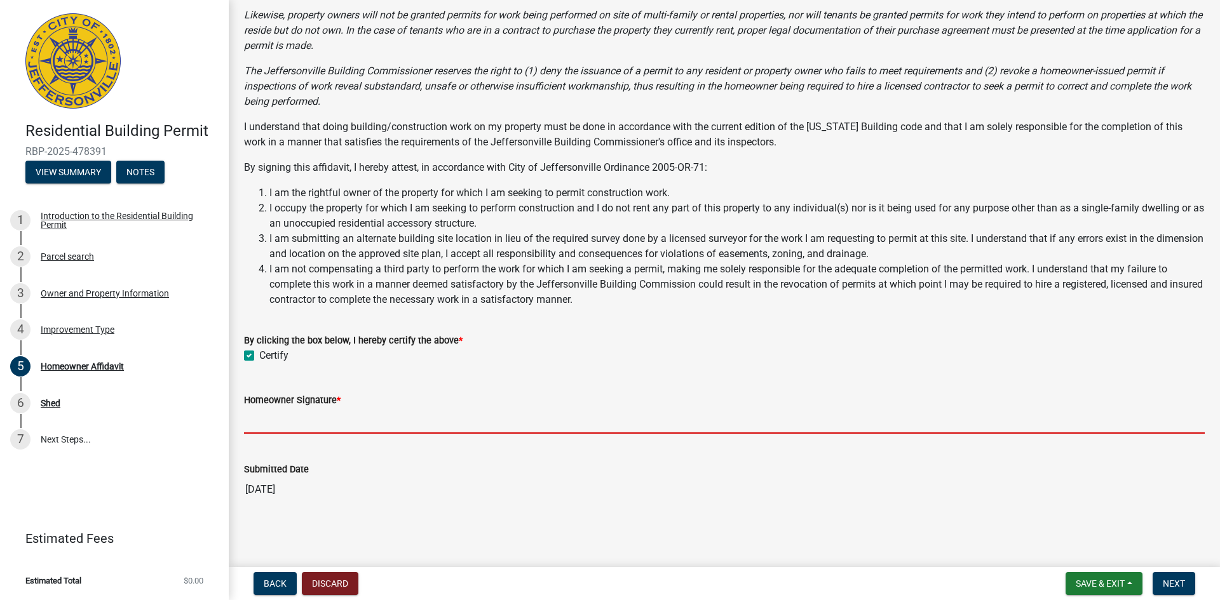
click at [301, 408] on input "Homeowner Signature *" at bounding box center [724, 421] width 961 height 26
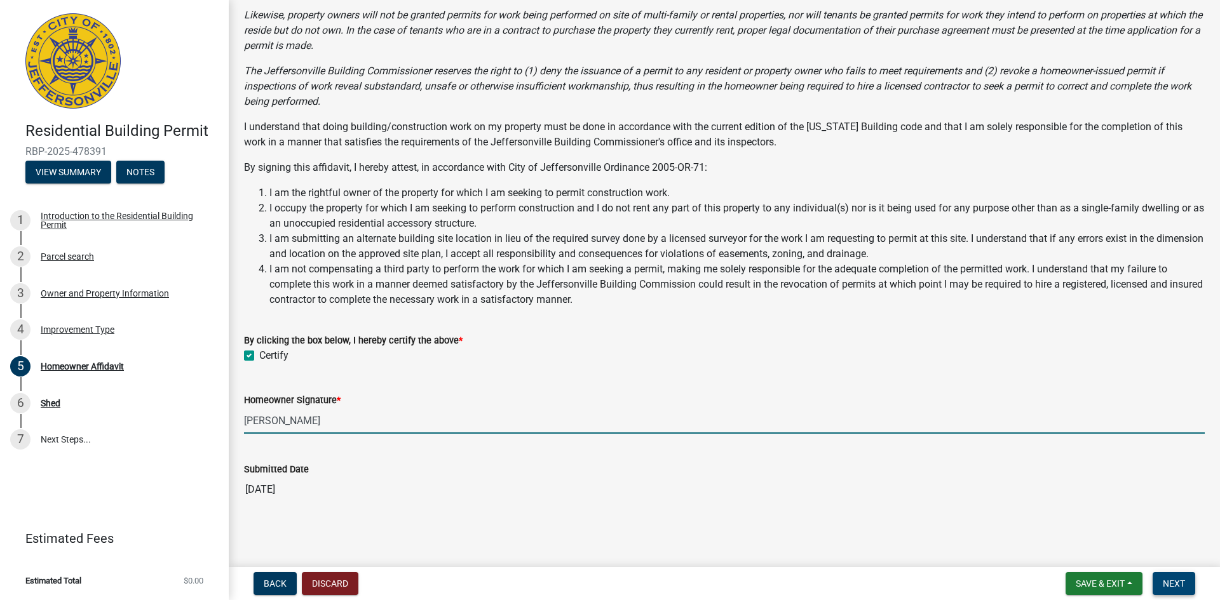
type input "[PERSON_NAME]"
click at [1171, 584] on span "Next" at bounding box center [1174, 584] width 22 height 10
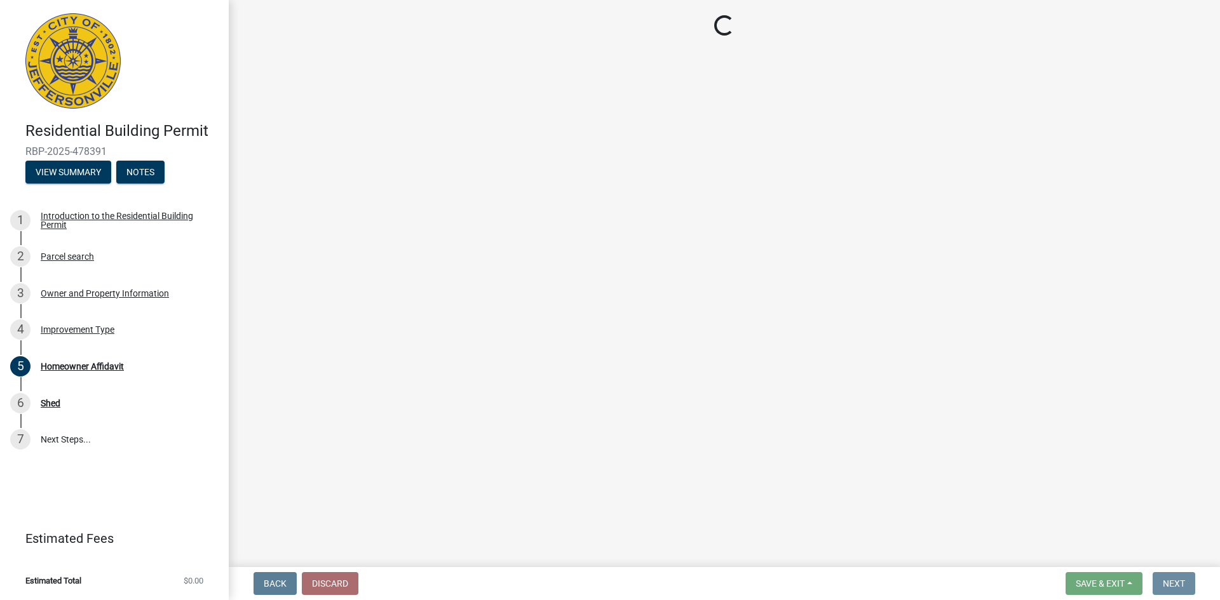
scroll to position [0, 0]
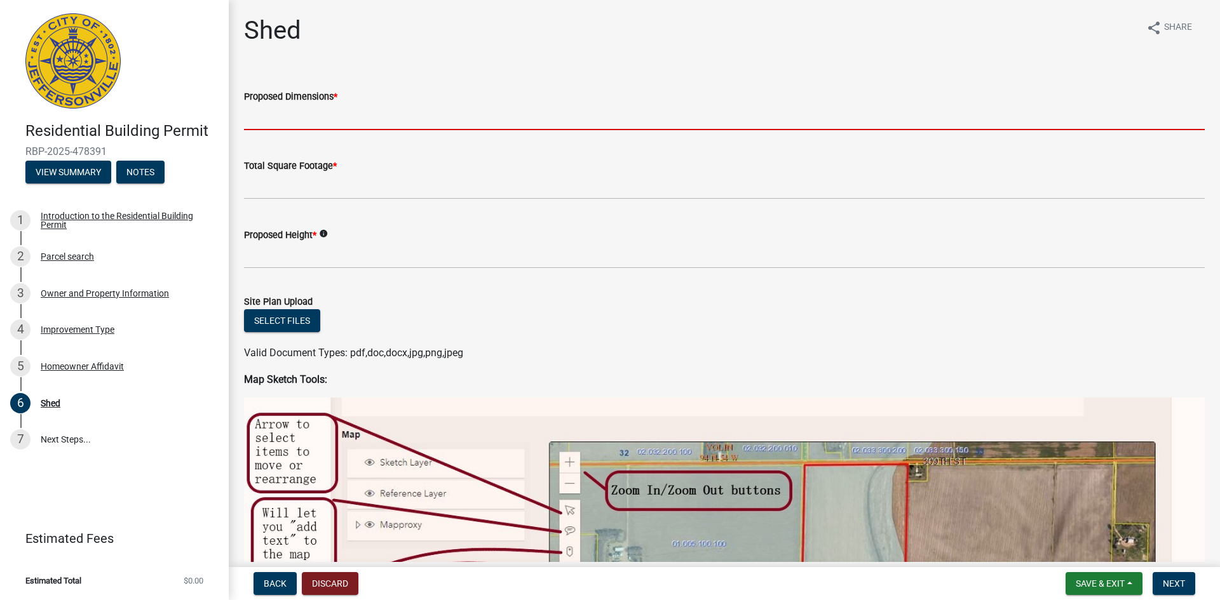
click at [361, 130] on input "Proposed Dimensions *" at bounding box center [724, 117] width 961 height 26
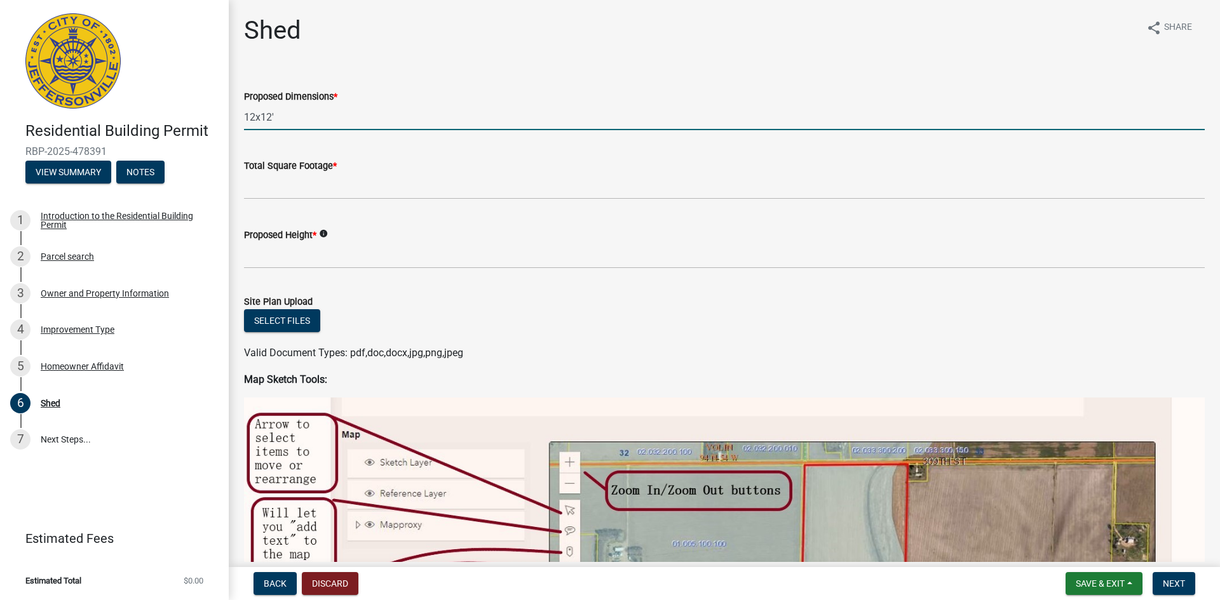
type input "12x12'"
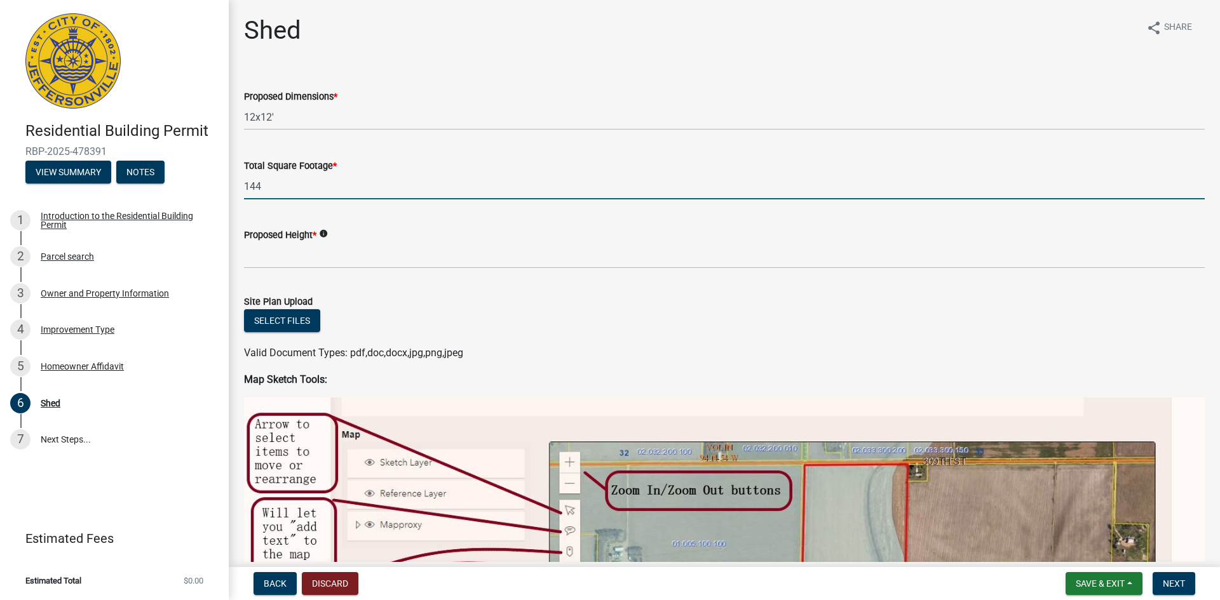
type input "144"
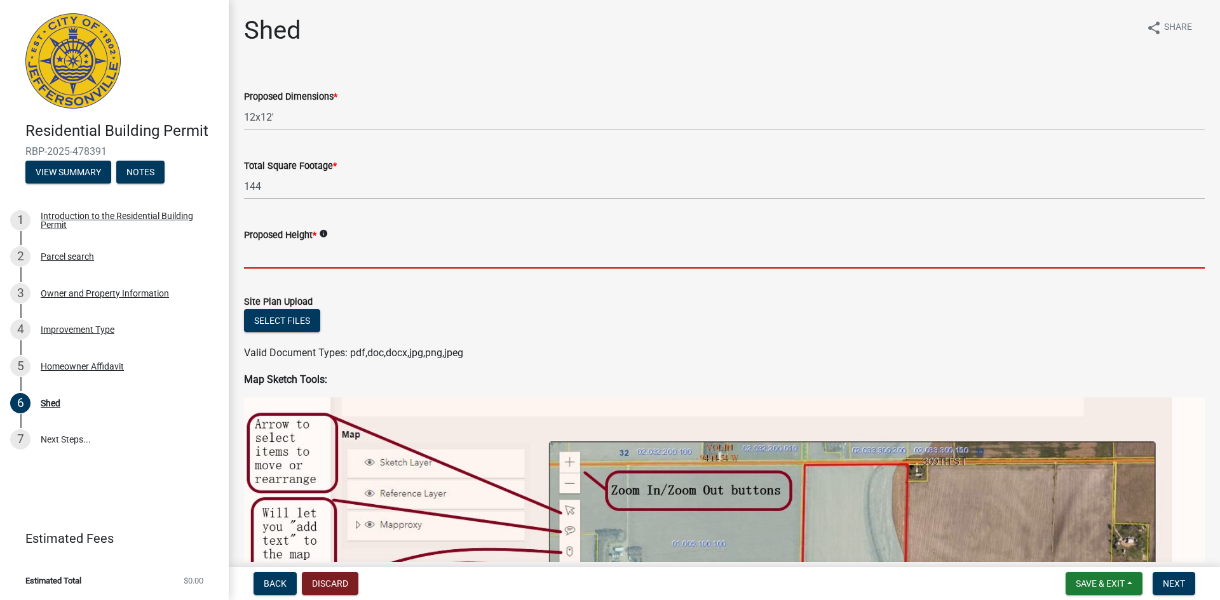
click at [328, 238] on icon "info" at bounding box center [323, 233] width 9 height 9
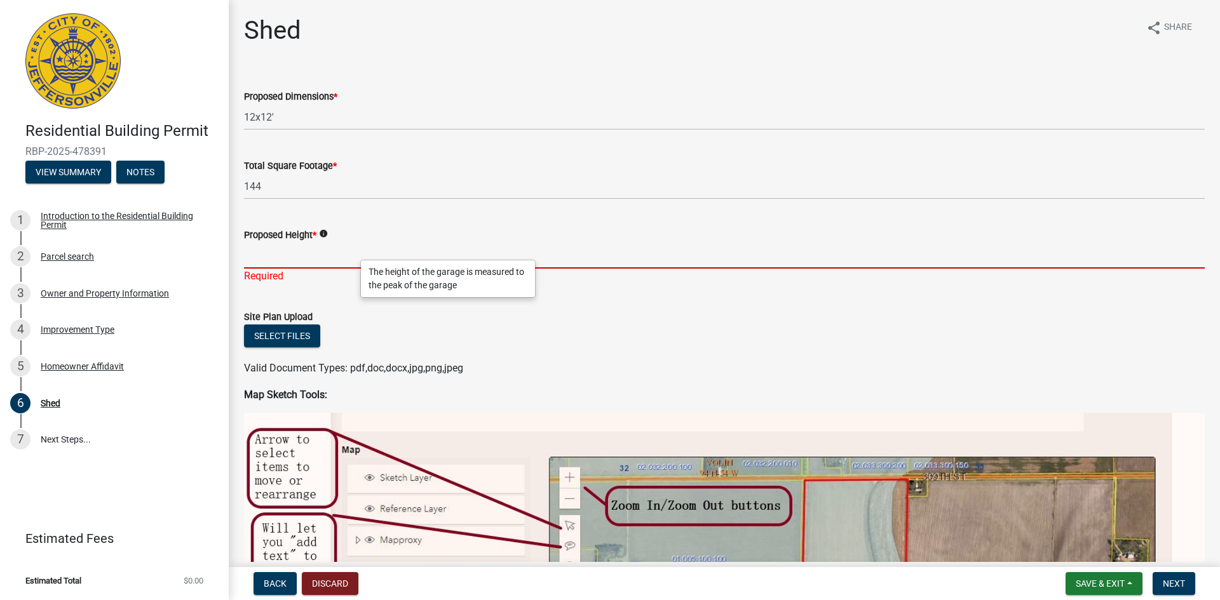
click at [318, 269] on input "Proposed Height *" at bounding box center [724, 256] width 961 height 26
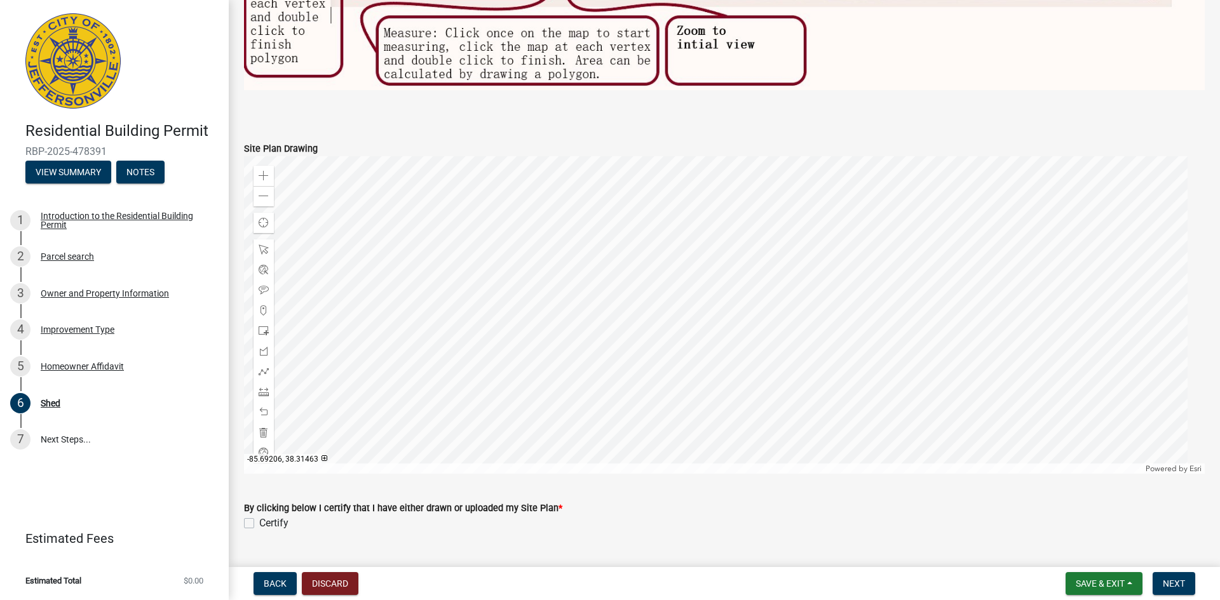
scroll to position [847, 0]
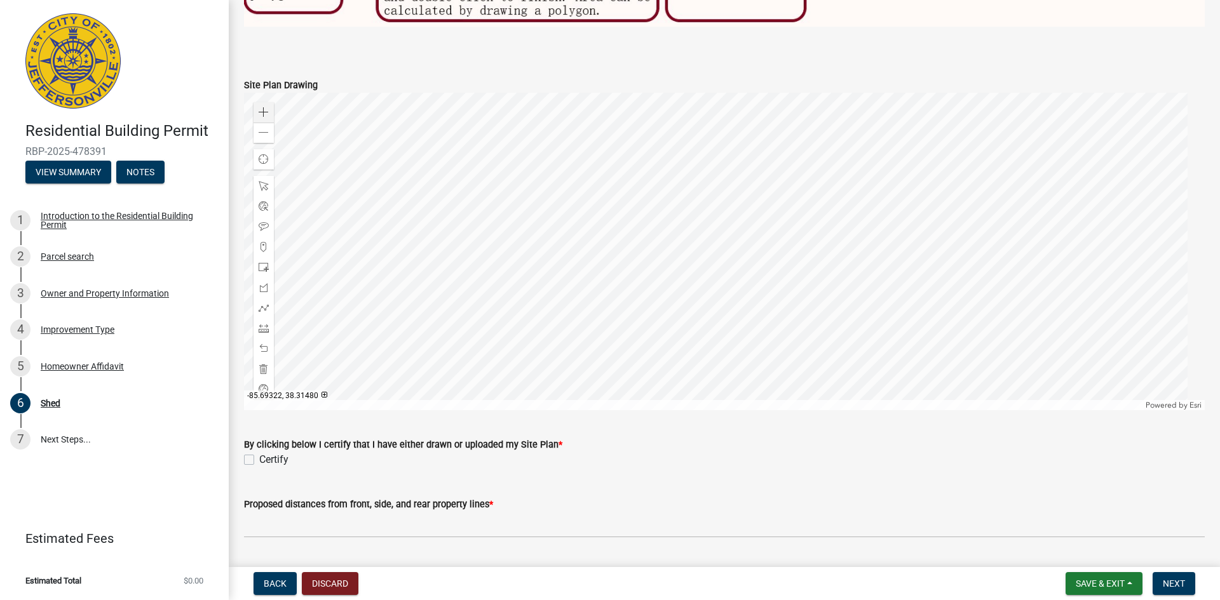
type input "10' (8' wall with a 4:12 gabled roof which would rise approx 2' in the center)"
click at [267, 123] on div "Zoom in" at bounding box center [264, 112] width 20 height 20
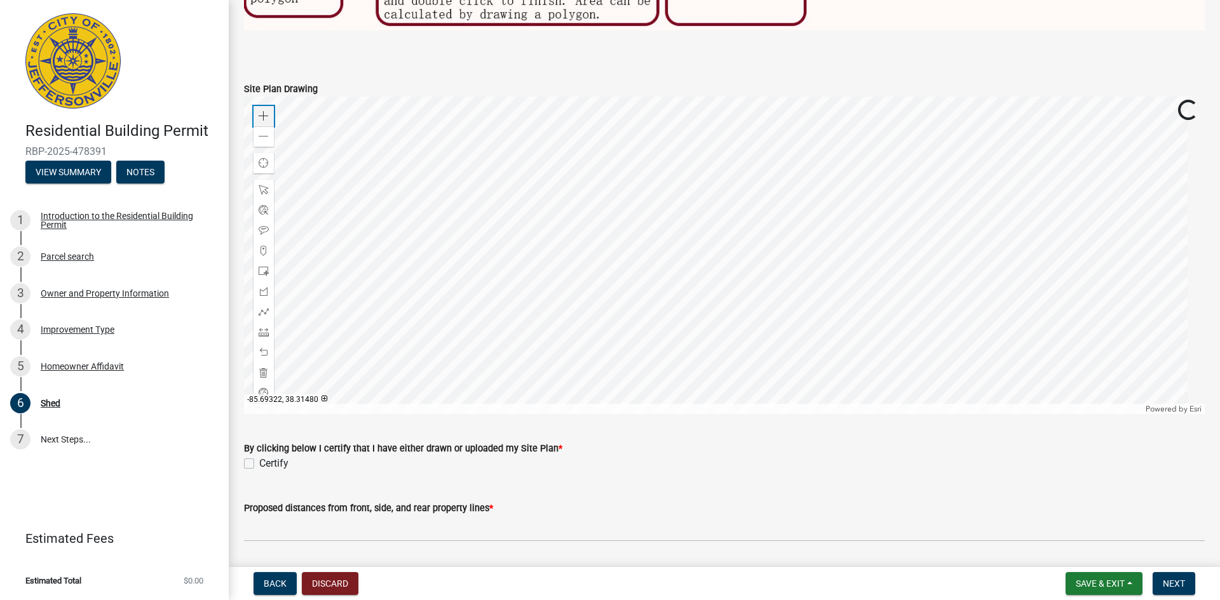
click at [267, 126] on div "Zoom in" at bounding box center [264, 116] width 20 height 20
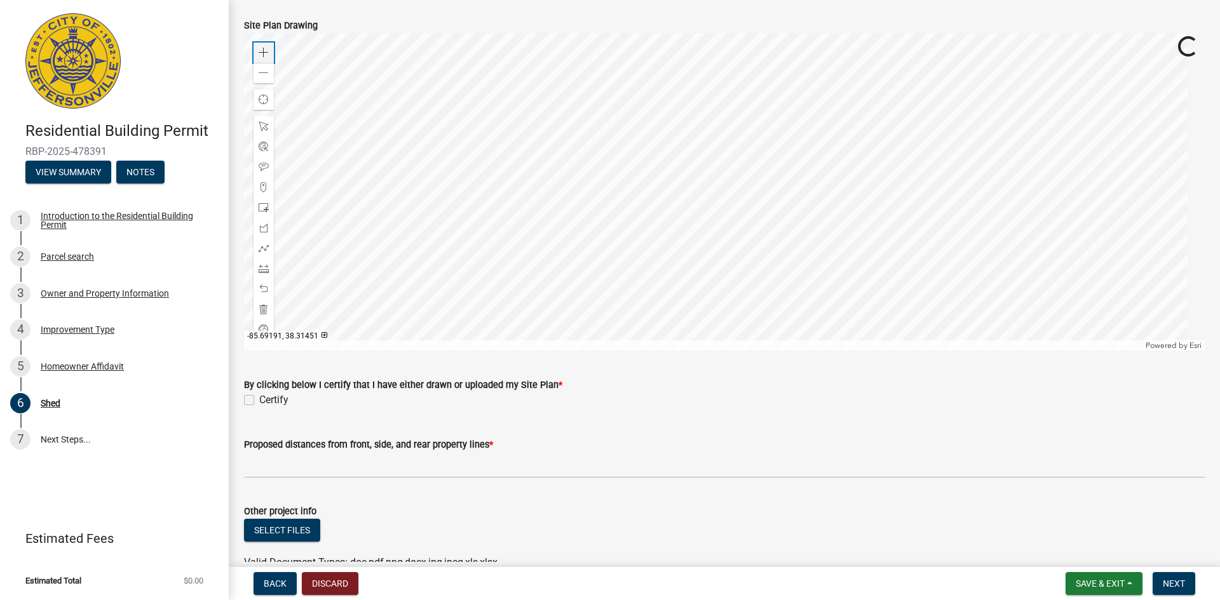
scroll to position [849, 0]
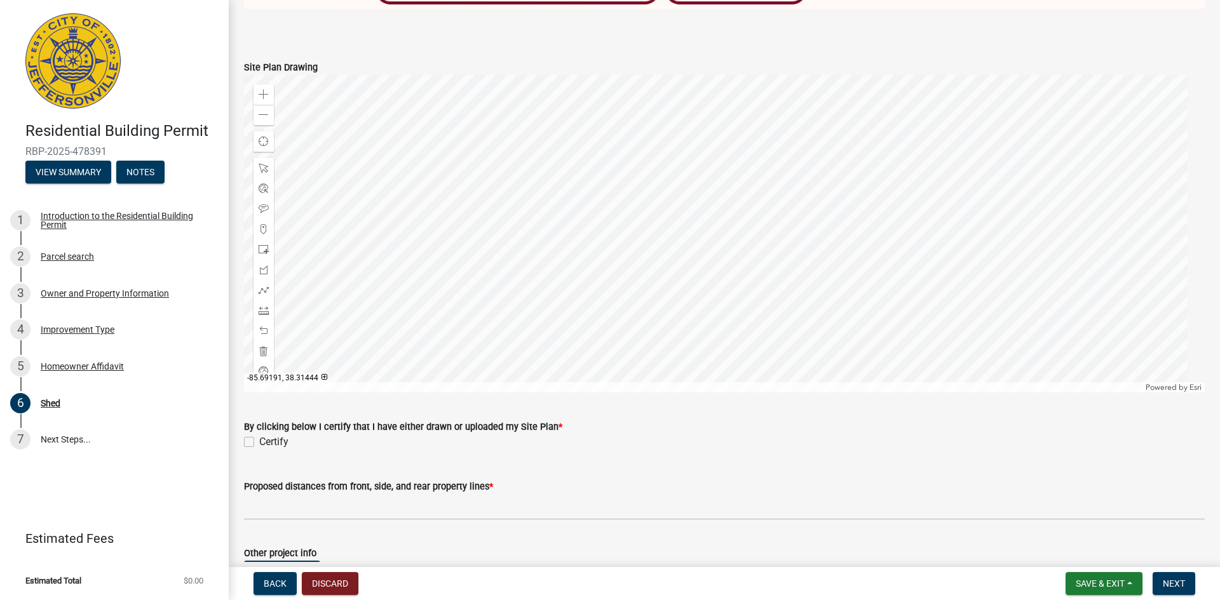
click at [693, 349] on div at bounding box center [724, 234] width 961 height 318
click at [262, 260] on div at bounding box center [264, 250] width 20 height 20
click at [686, 335] on div at bounding box center [724, 234] width 961 height 318
click at [264, 173] on span at bounding box center [264, 168] width 10 height 10
click at [716, 358] on div at bounding box center [724, 234] width 961 height 318
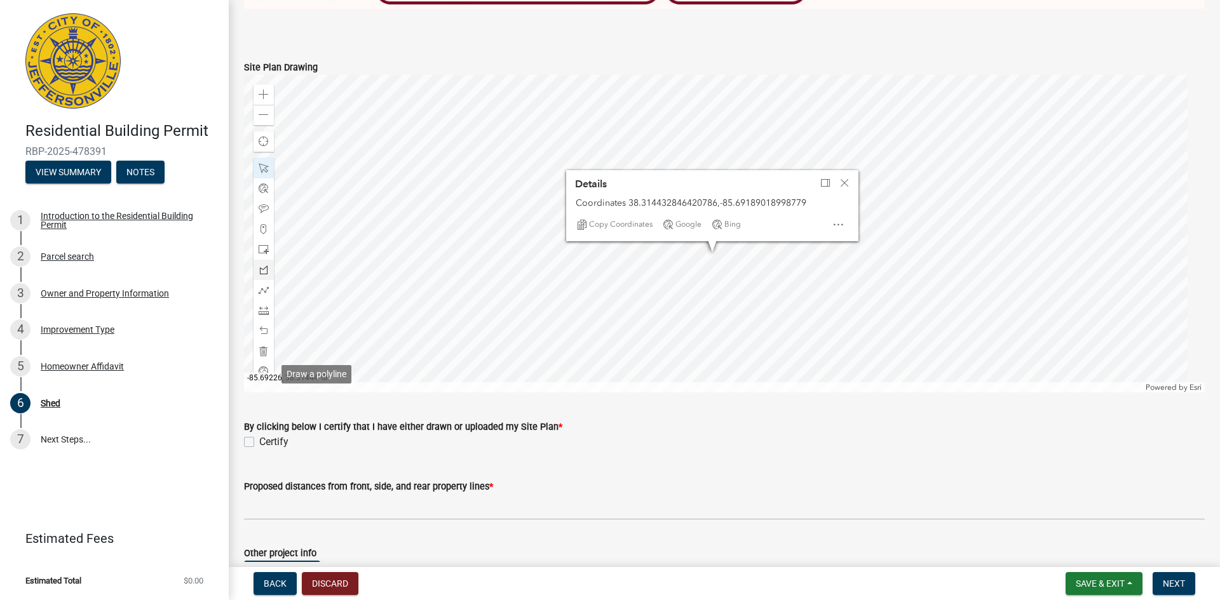
click at [265, 275] on span at bounding box center [264, 270] width 10 height 10
click at [846, 188] on span "Close" at bounding box center [844, 183] width 10 height 10
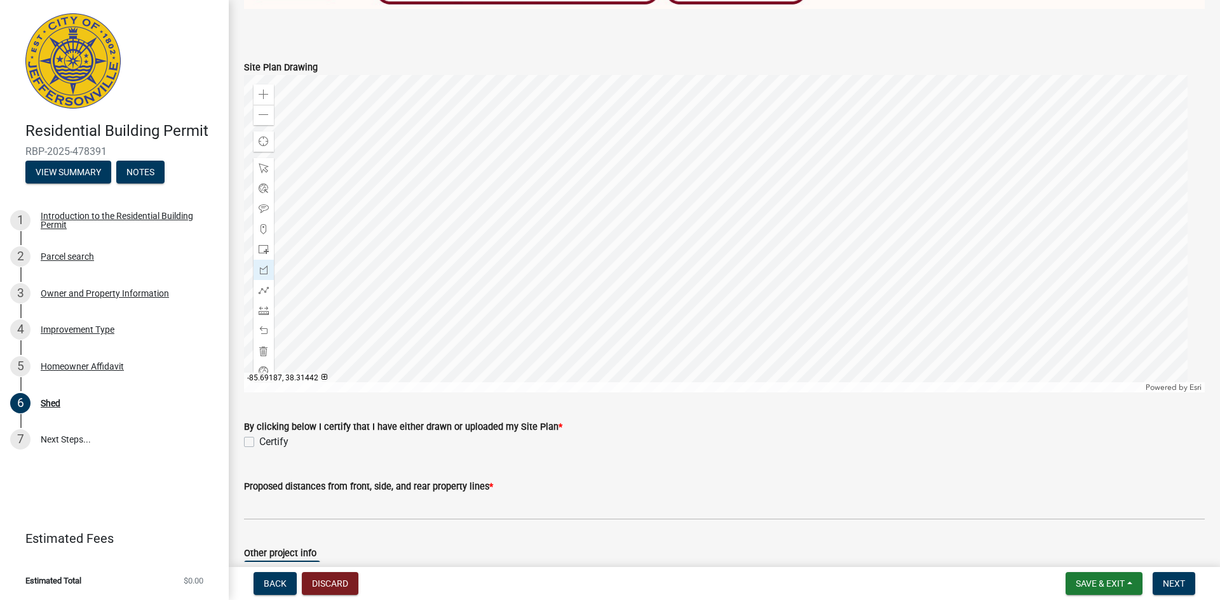
click at [748, 390] on div at bounding box center [724, 234] width 961 height 318
click at [710, 393] on div at bounding box center [724, 234] width 961 height 318
click at [687, 370] on div at bounding box center [724, 234] width 961 height 318
click at [723, 350] on div at bounding box center [724, 234] width 961 height 318
click at [748, 393] on div at bounding box center [724, 234] width 961 height 318
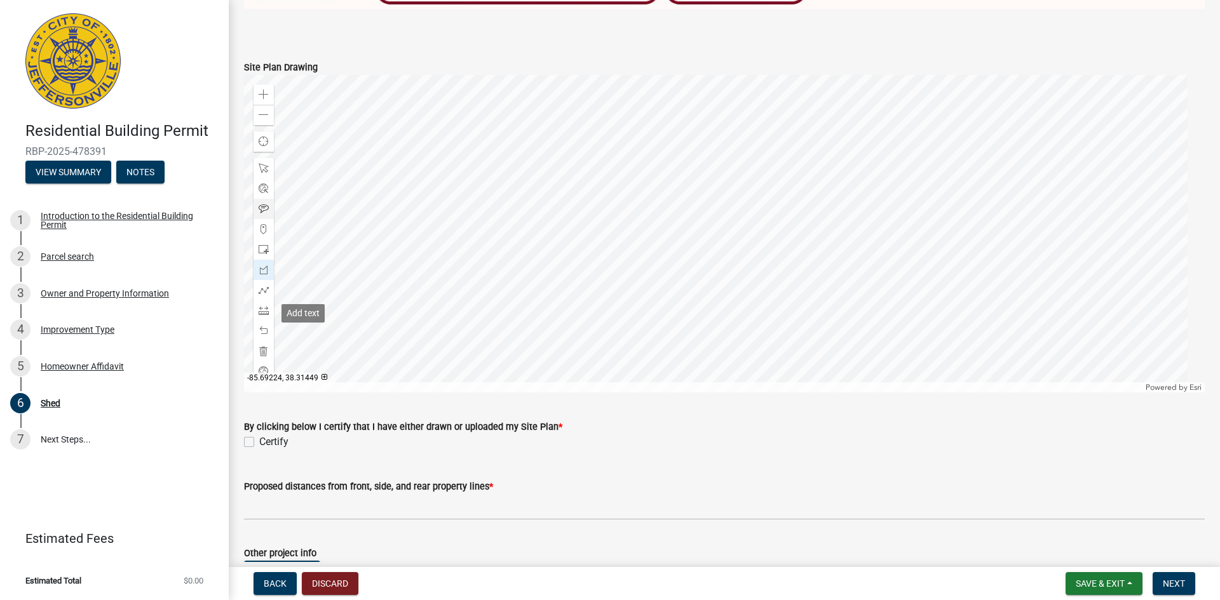
click at [267, 214] on span at bounding box center [264, 209] width 10 height 10
click at [590, 363] on div at bounding box center [724, 234] width 961 height 318
click at [265, 179] on div at bounding box center [264, 168] width 20 height 20
click at [601, 360] on div at bounding box center [724, 234] width 961 height 318
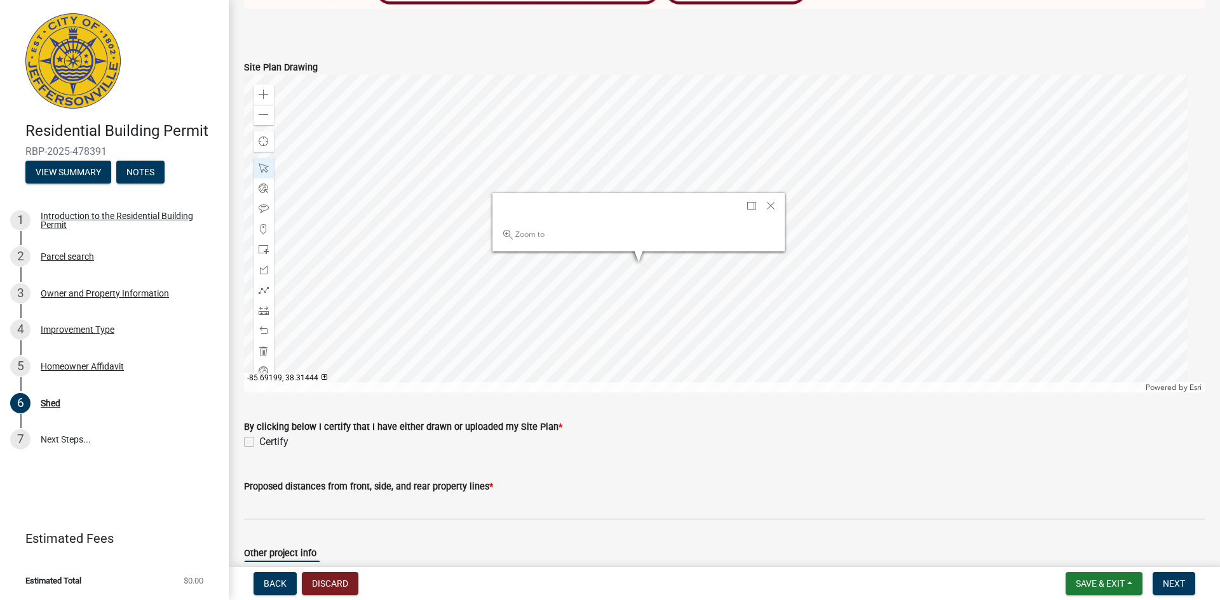
click at [637, 366] on div at bounding box center [724, 234] width 961 height 318
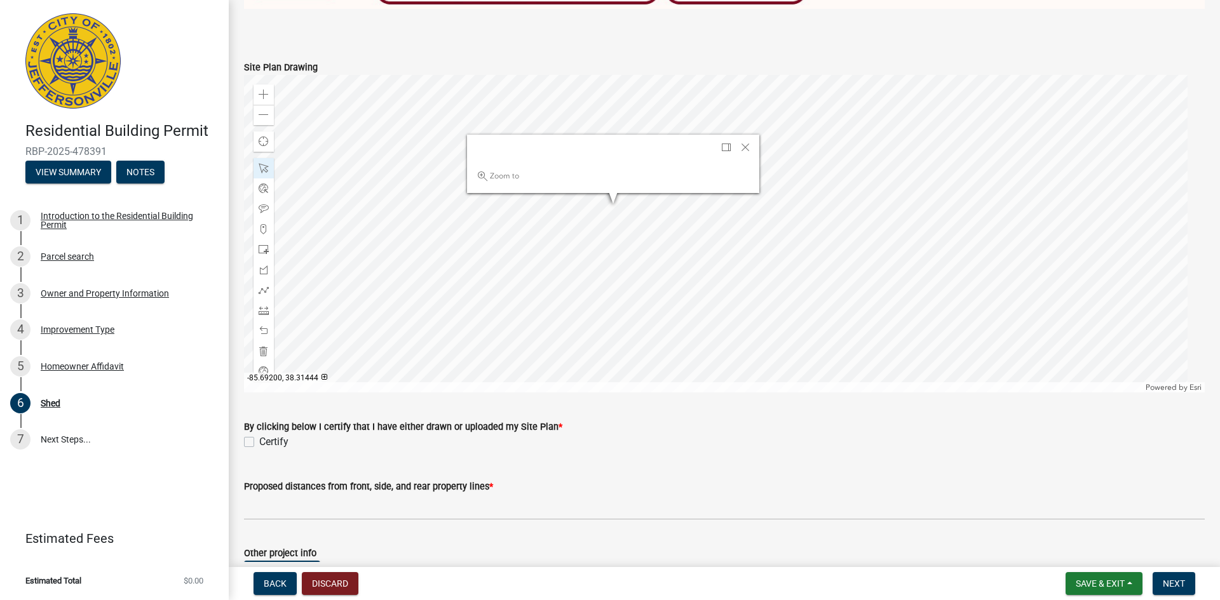
click at [588, 316] on div at bounding box center [724, 234] width 961 height 318
click at [761, 156] on span "Close" at bounding box center [756, 150] width 10 height 10
click at [584, 314] on div at bounding box center [724, 234] width 961 height 318
click at [640, 313] on div at bounding box center [724, 234] width 961 height 318
click at [776, 156] on span "Close" at bounding box center [778, 150] width 10 height 10
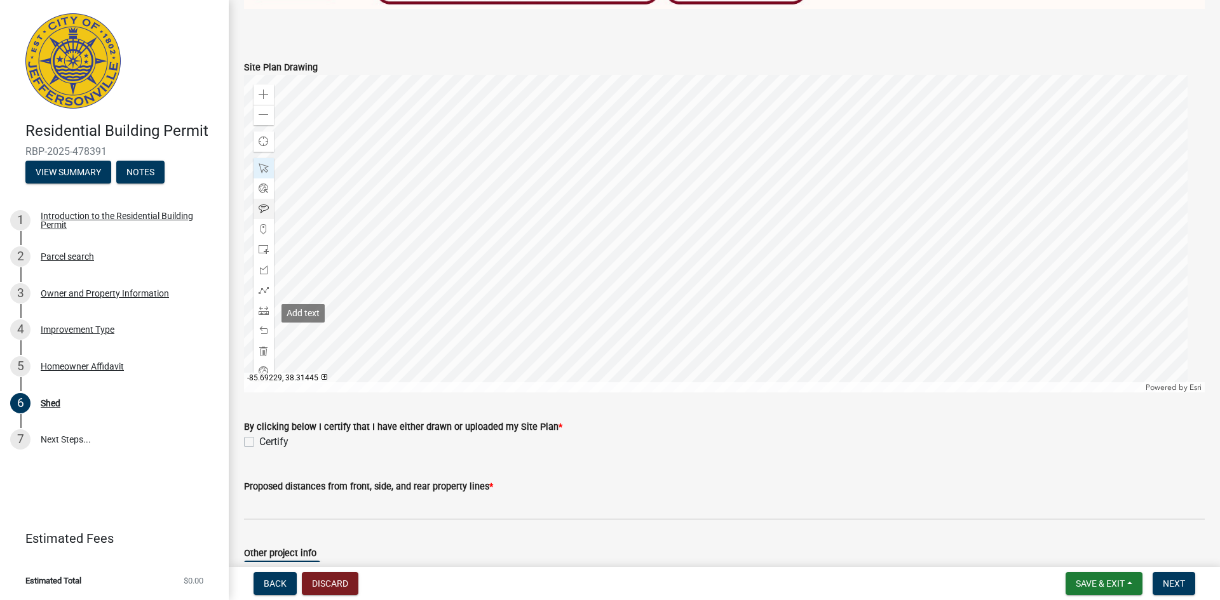
click at [266, 219] on div at bounding box center [264, 209] width 20 height 20
click at [778, 339] on div at bounding box center [724, 234] width 961 height 318
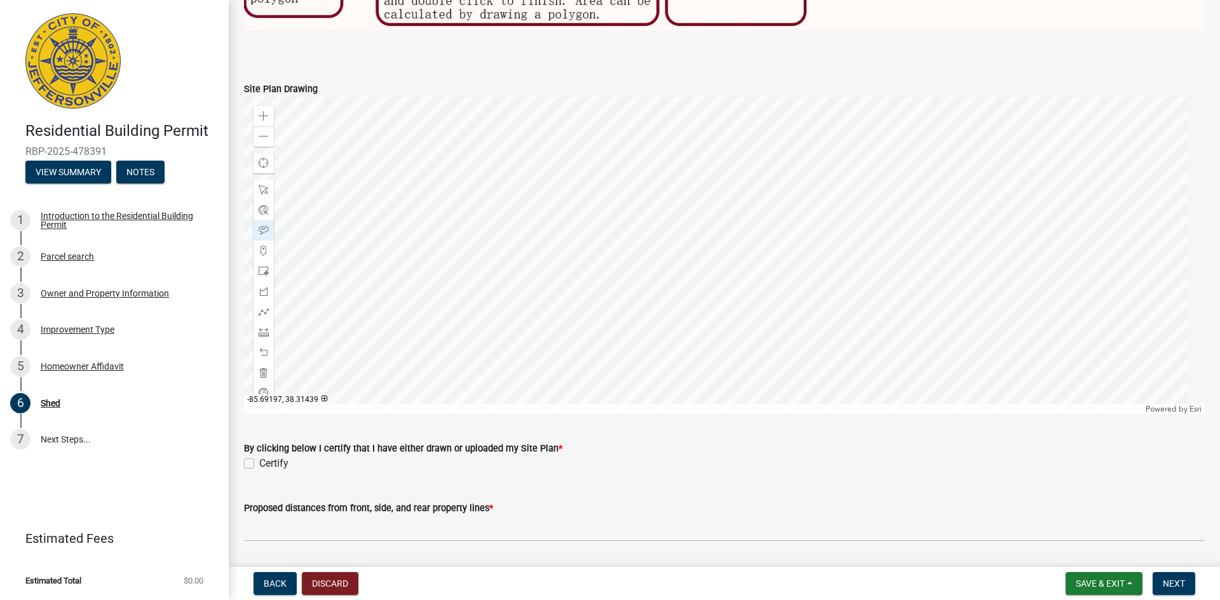
scroll to position [891, 0]
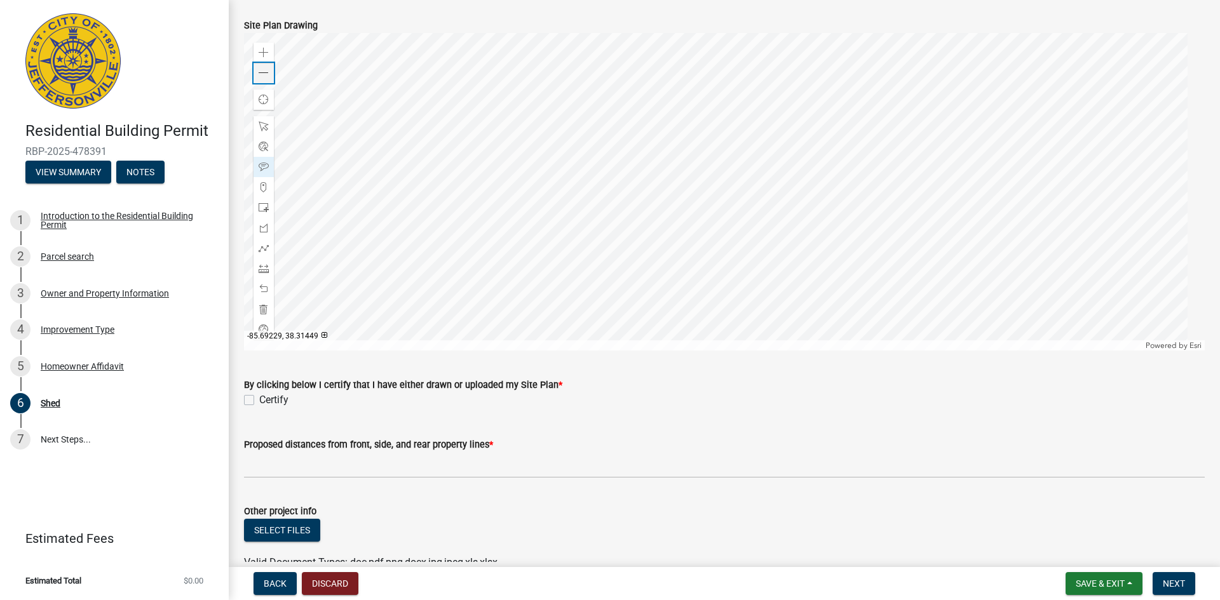
click at [269, 78] on span at bounding box center [264, 73] width 10 height 10
click at [264, 254] on span at bounding box center [264, 248] width 10 height 10
click at [791, 217] on div at bounding box center [724, 192] width 961 height 318
click at [789, 220] on div at bounding box center [724, 192] width 961 height 318
click at [851, 320] on div at bounding box center [724, 192] width 961 height 318
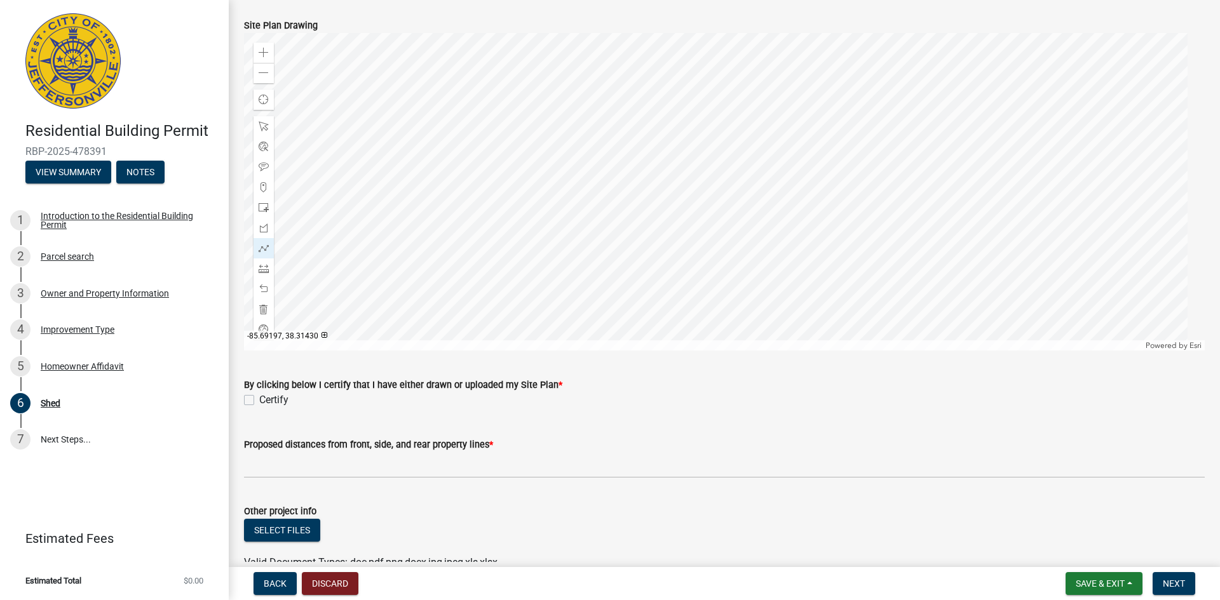
click at [710, 351] on div at bounding box center [724, 192] width 961 height 318
click at [946, 290] on div at bounding box center [724, 192] width 961 height 318
click at [853, 147] on div at bounding box center [724, 192] width 961 height 318
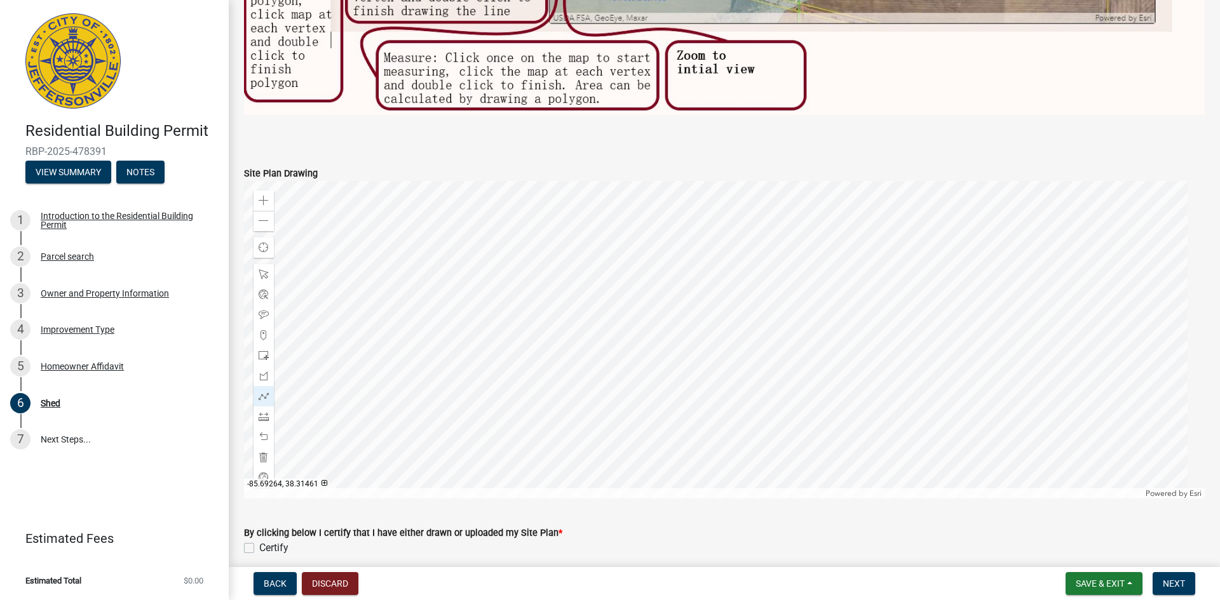
scroll to position [870, 0]
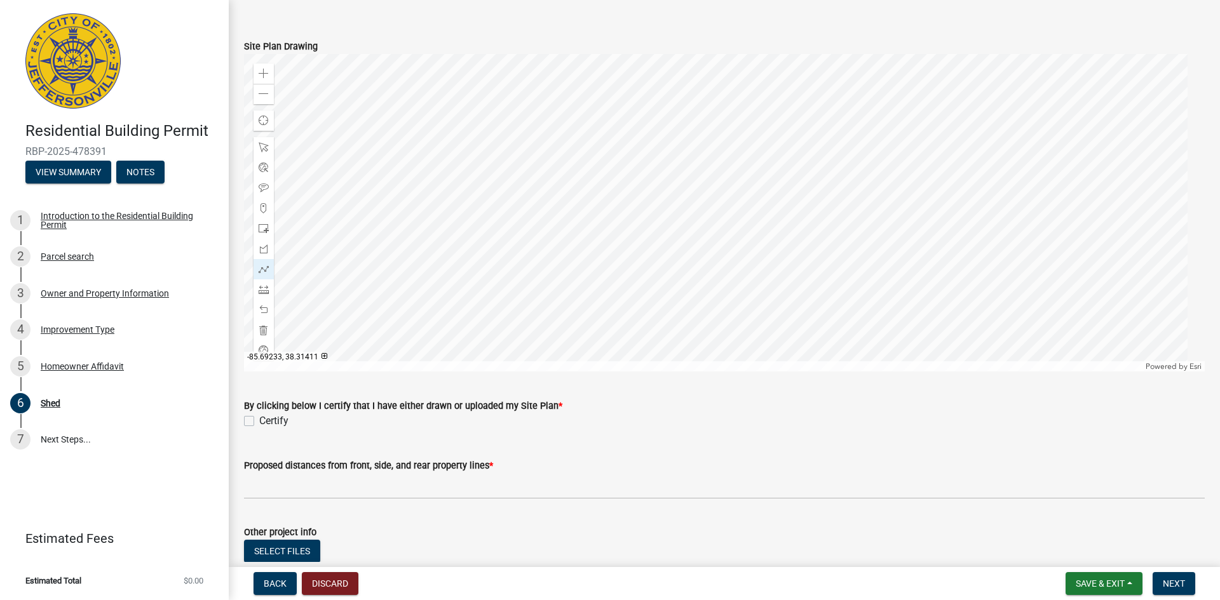
click at [259, 429] on label "Certify" at bounding box center [273, 421] width 29 height 15
click at [259, 422] on input "Certify" at bounding box center [263, 418] width 8 height 8
checkbox input "true"
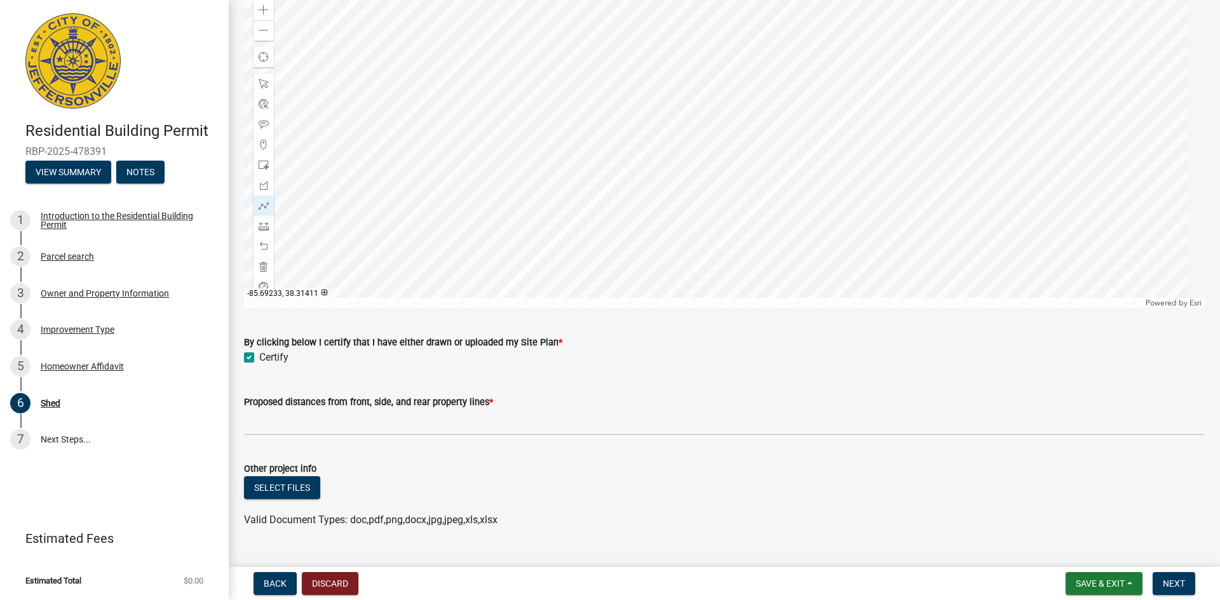
scroll to position [1040, 0]
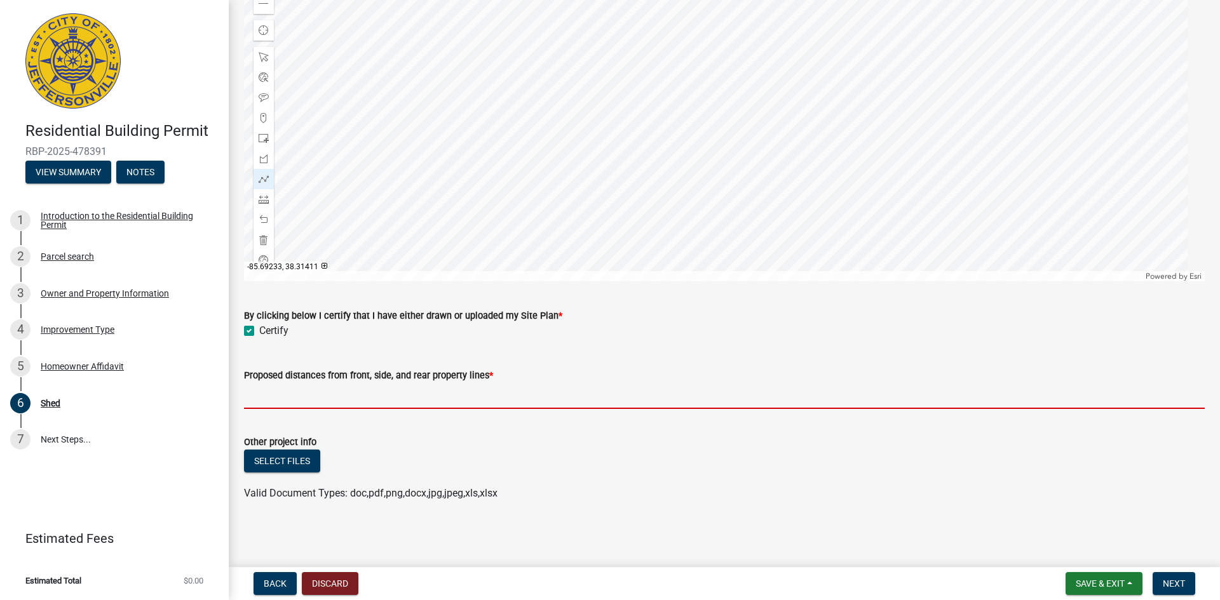
click at [367, 409] on input "Proposed distances from front, side, and rear property lines *" at bounding box center [724, 396] width 961 height 26
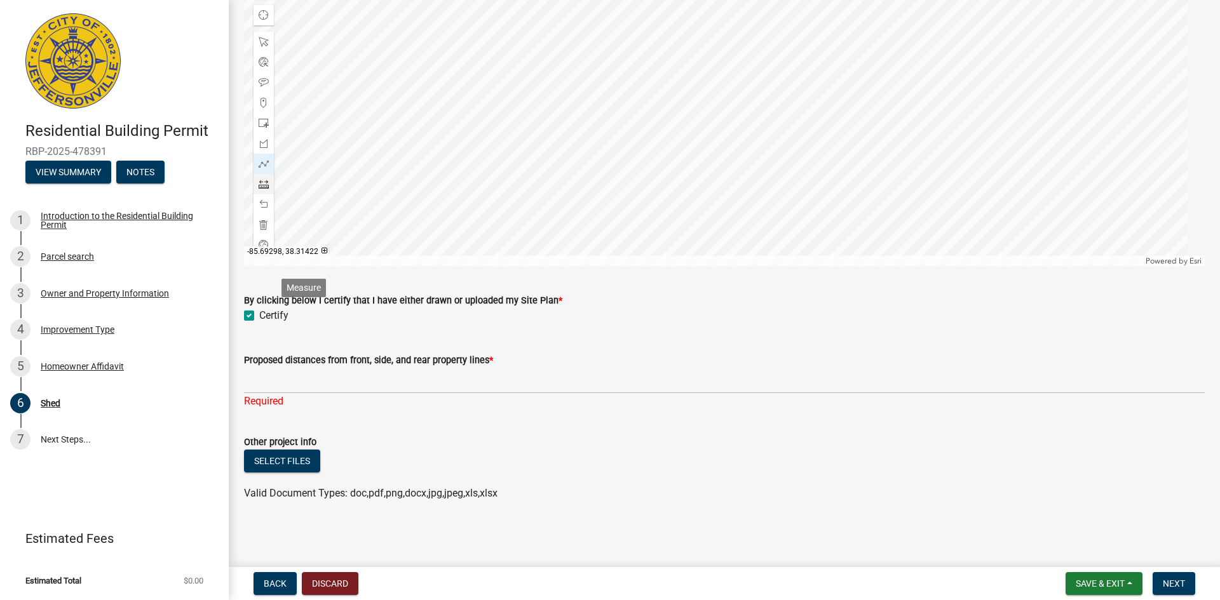
click at [269, 189] on span at bounding box center [264, 184] width 10 height 10
click at [801, 178] on div at bounding box center [724, 108] width 961 height 318
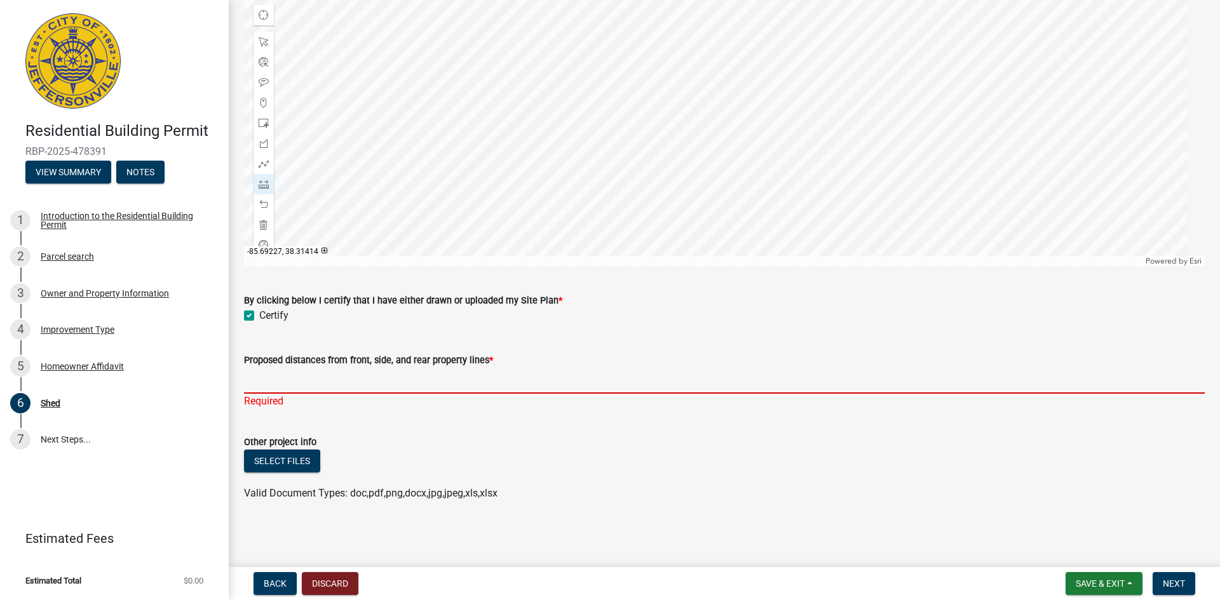
click at [402, 394] on input "Proposed distances from front, side, and rear property lines *" at bounding box center [724, 381] width 961 height 26
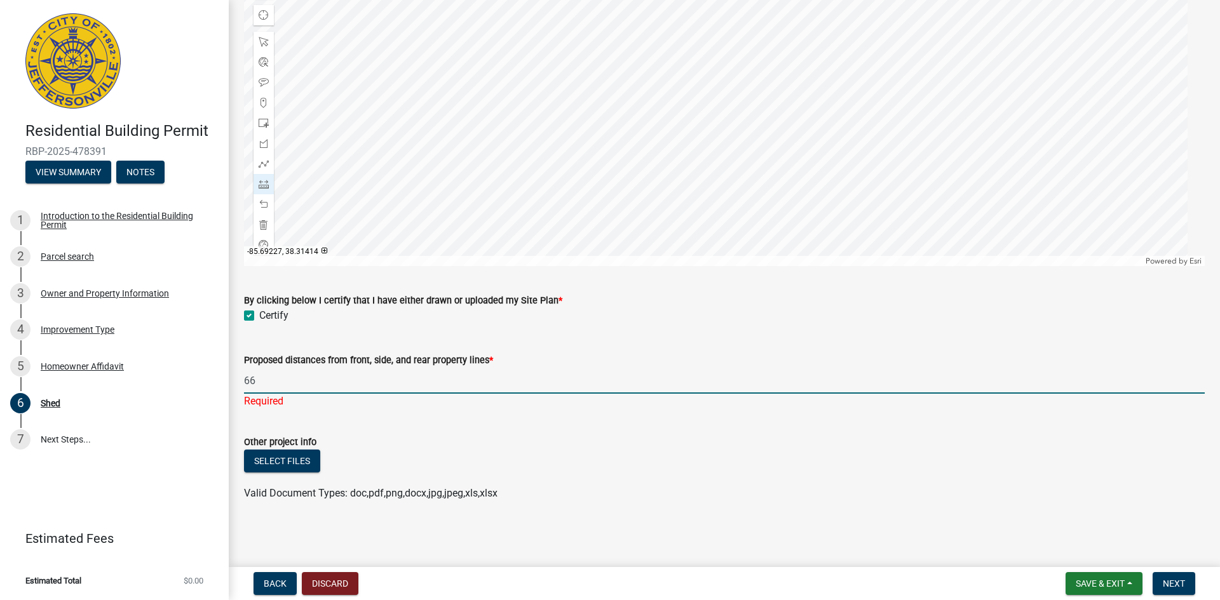
type input "6"
click at [712, 219] on div at bounding box center [724, 108] width 961 height 318
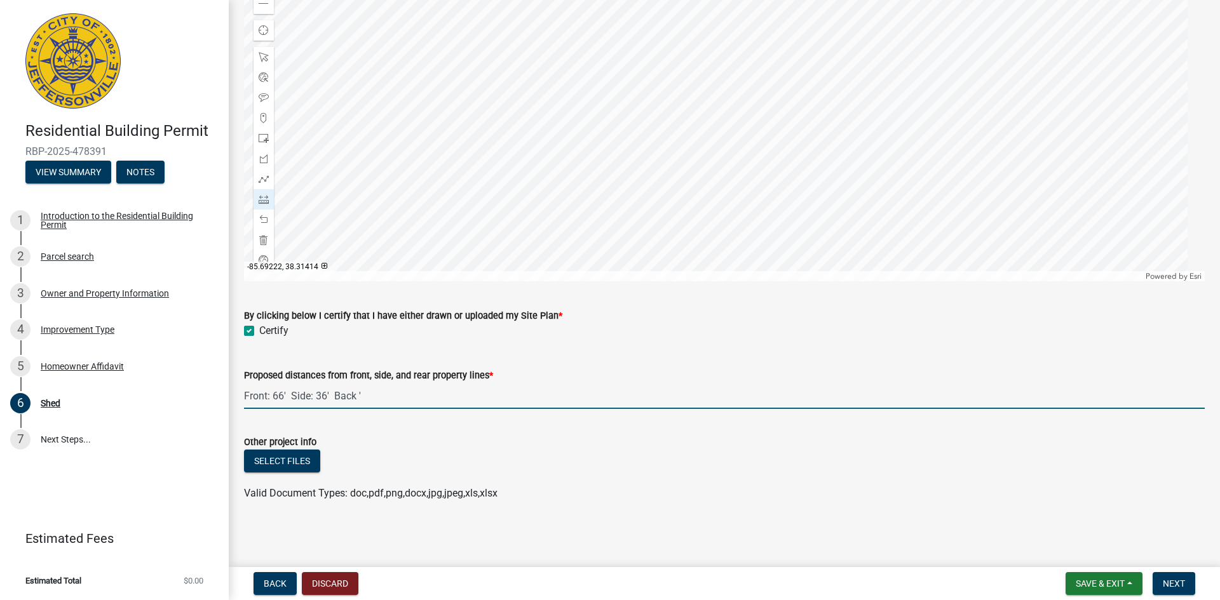
click at [447, 409] on input "Front: 66' Side: 36' Back '" at bounding box center [724, 396] width 961 height 26
type input "Front: 66' Side: 36' Back 40'"
click at [799, 181] on div at bounding box center [724, 123] width 961 height 318
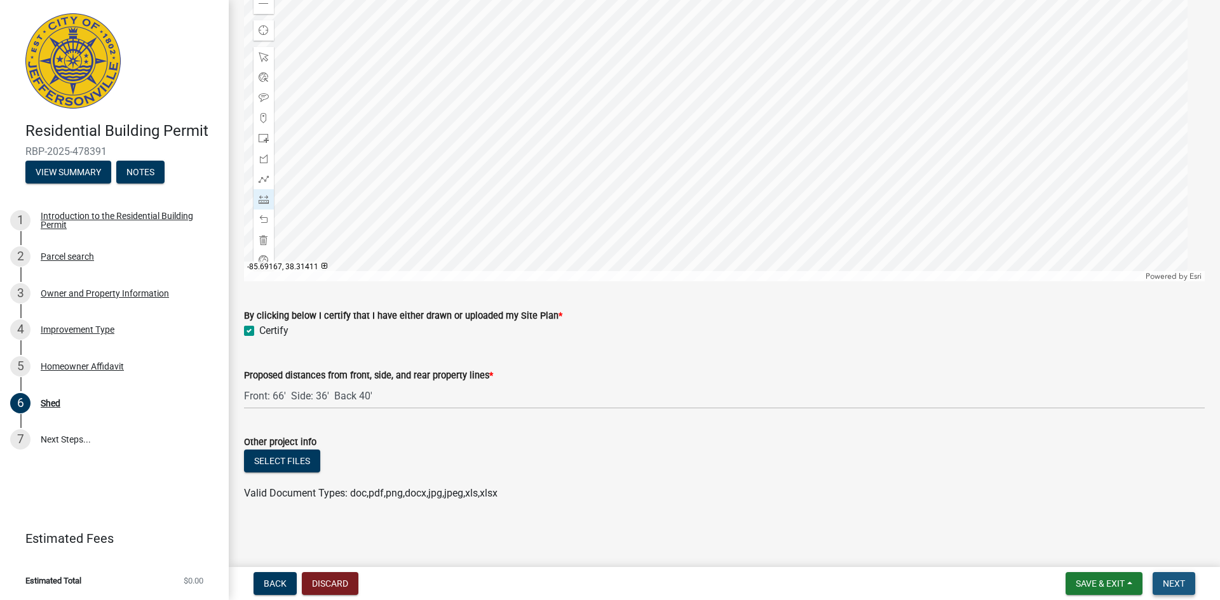
click at [1174, 579] on span "Next" at bounding box center [1174, 584] width 22 height 10
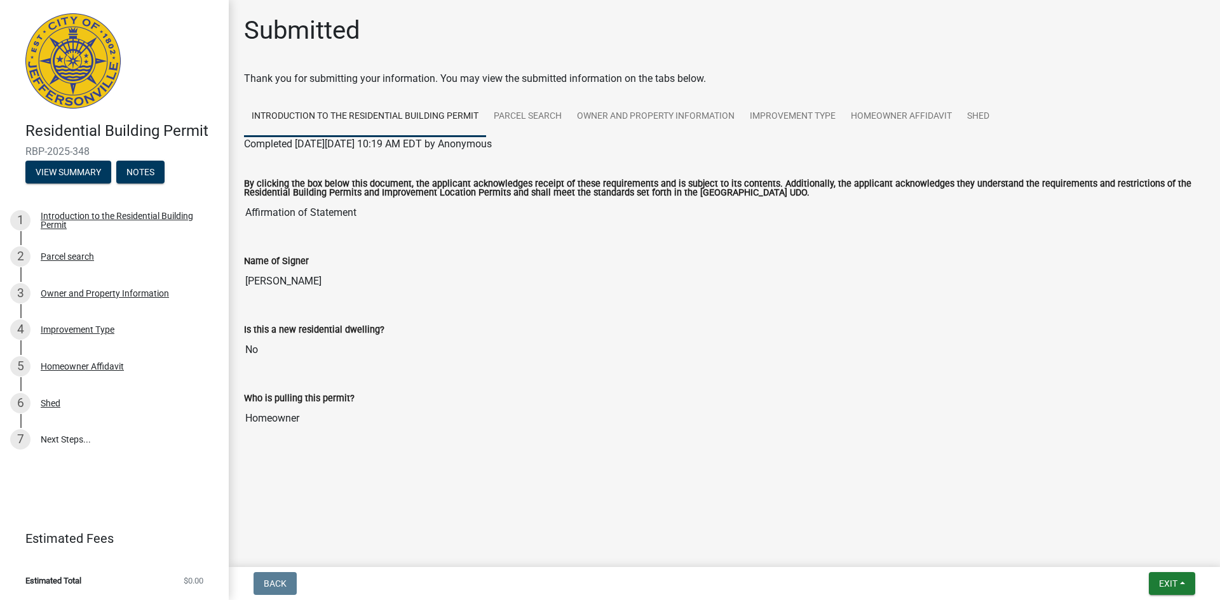
scroll to position [116, 0]
click at [104, 458] on link "7 Next Steps..." at bounding box center [114, 439] width 229 height 37
click at [178, 328] on div "4 Improvement Type" at bounding box center [109, 330] width 198 height 20
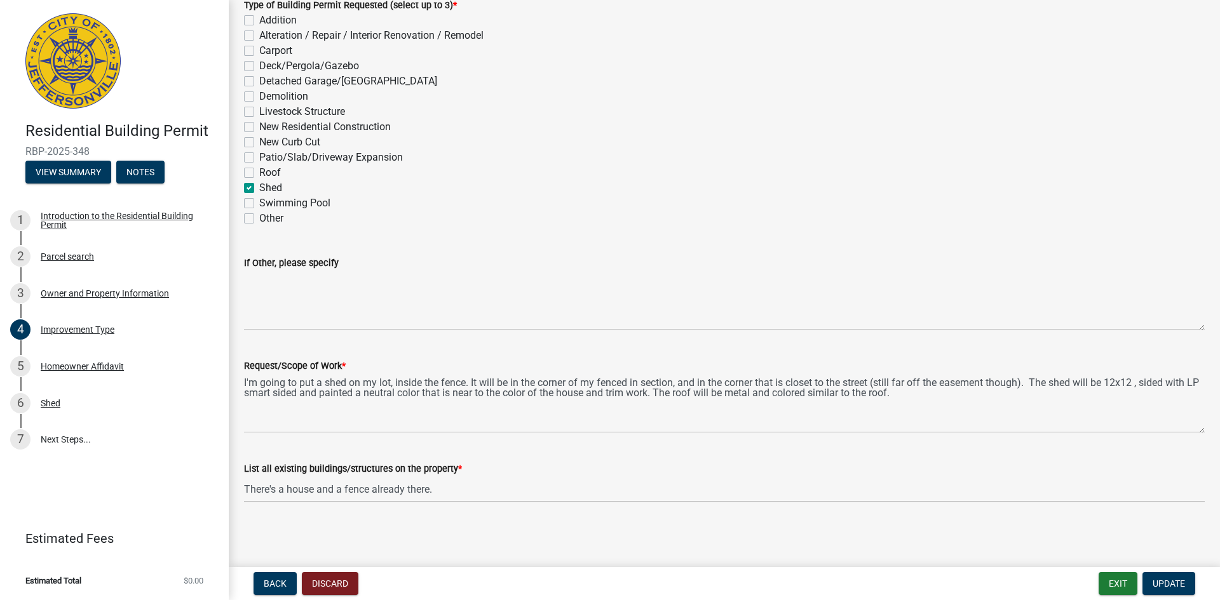
scroll to position [242, 0]
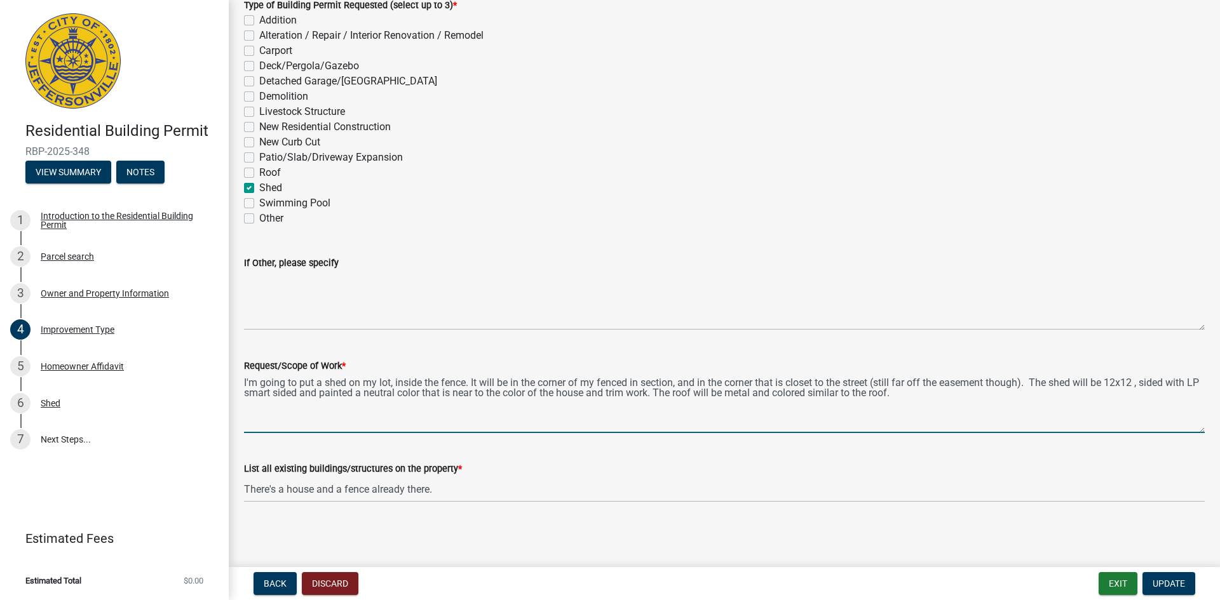
click at [583, 374] on textarea "I'm going to put a shed on my lot, inside the fence. It will be in the corner o…" at bounding box center [724, 404] width 961 height 60
click at [291, 374] on textarea "I'm going to put a shed on my lot, inside the fence. It will be in the corner o…" at bounding box center [724, 404] width 961 height 60
type textarea "I'm going to put a shed on my lot, inside the fence. It will be in the corner o…"
click at [1142, 572] on button "Update" at bounding box center [1168, 583] width 53 height 23
